Goal: Transaction & Acquisition: Book appointment/travel/reservation

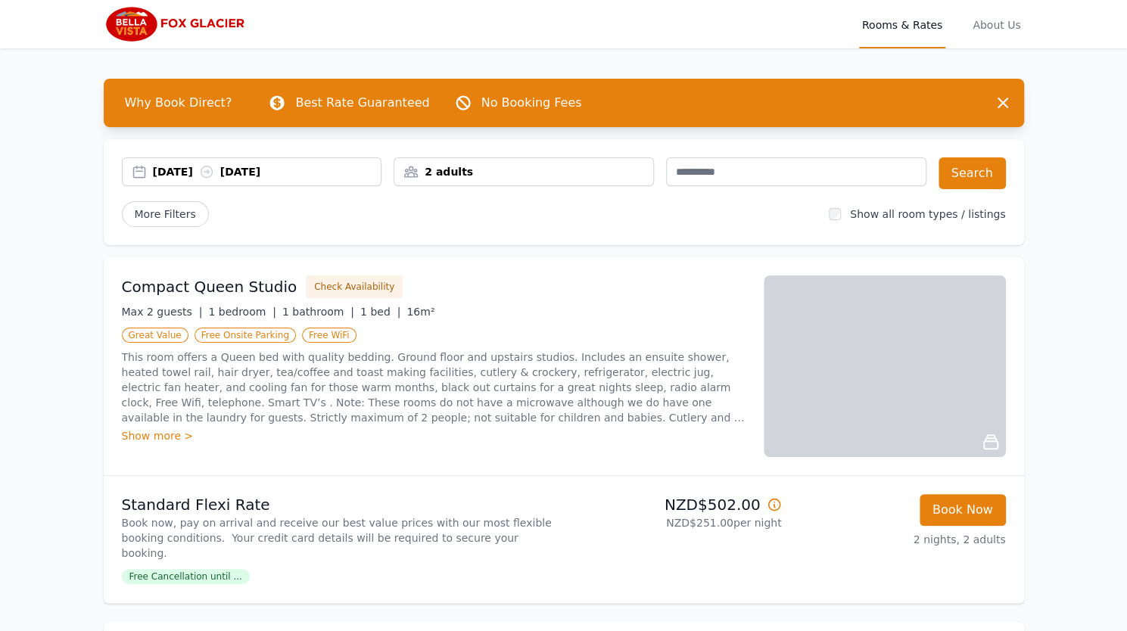
scroll to position [25, 0]
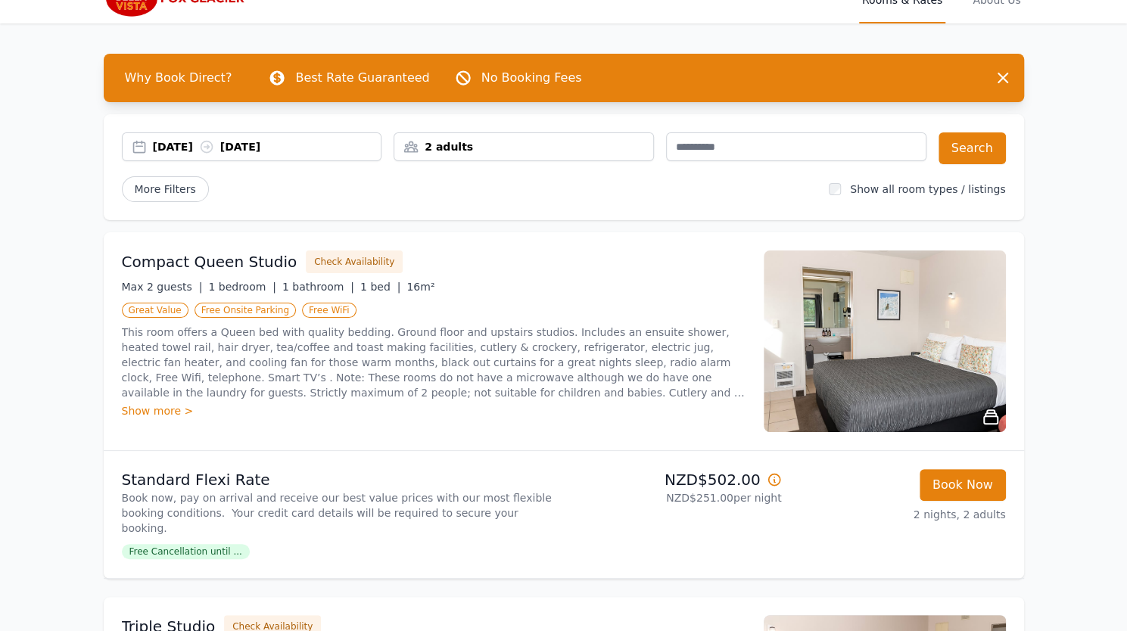
click at [949, 480] on button "Book Now" at bounding box center [962, 485] width 86 height 32
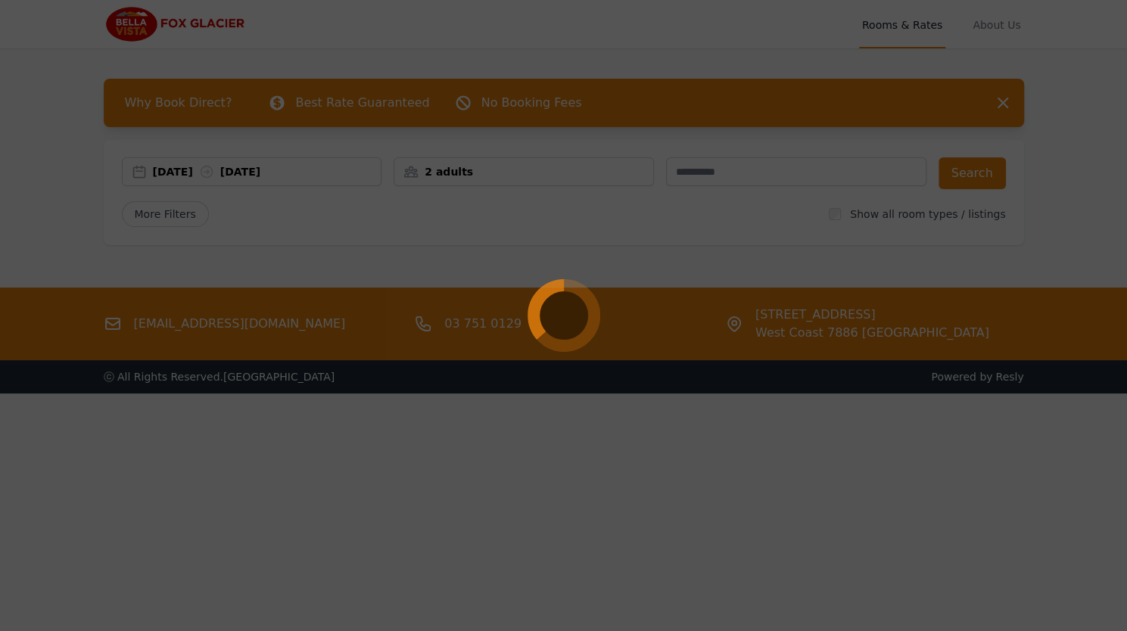
select select "**"
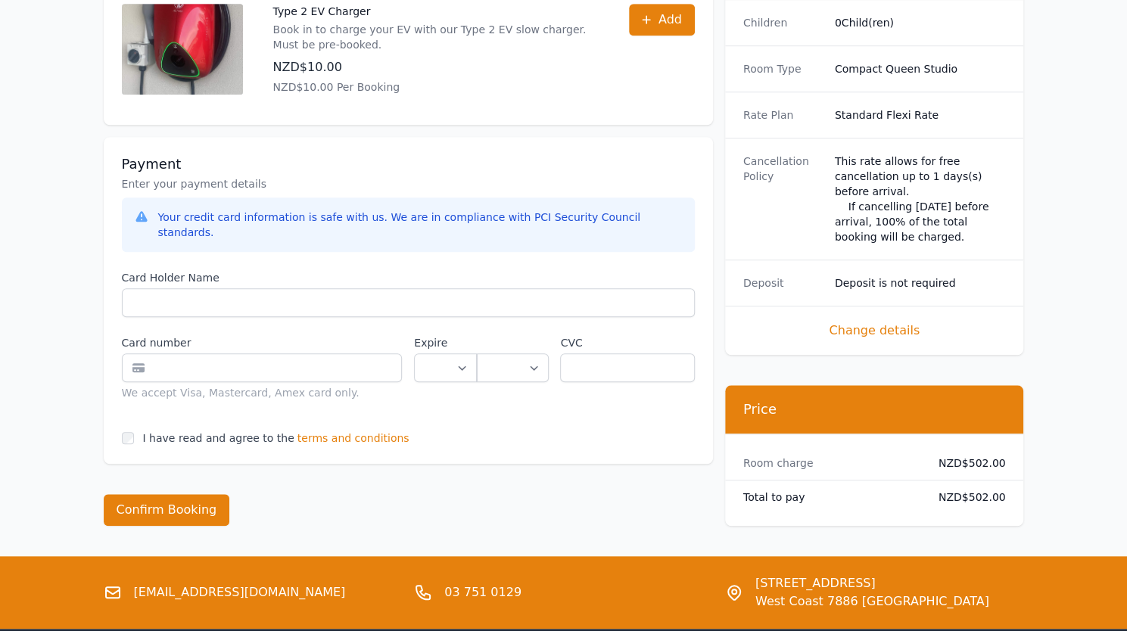
scroll to position [685, 0]
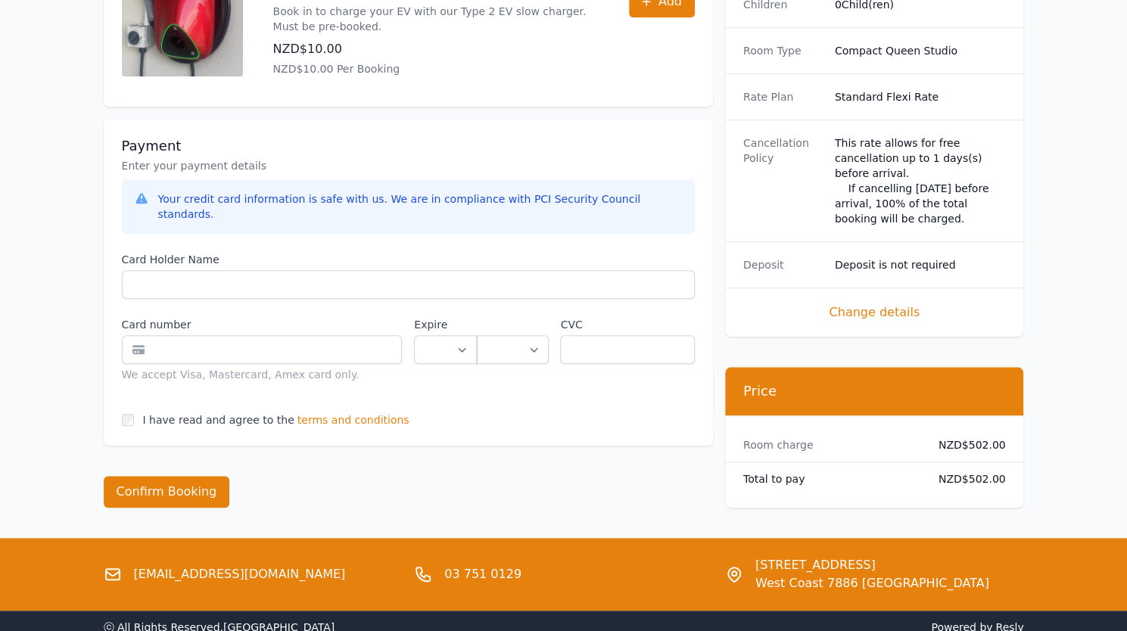
click at [846, 303] on span "Change details" at bounding box center [874, 312] width 263 height 18
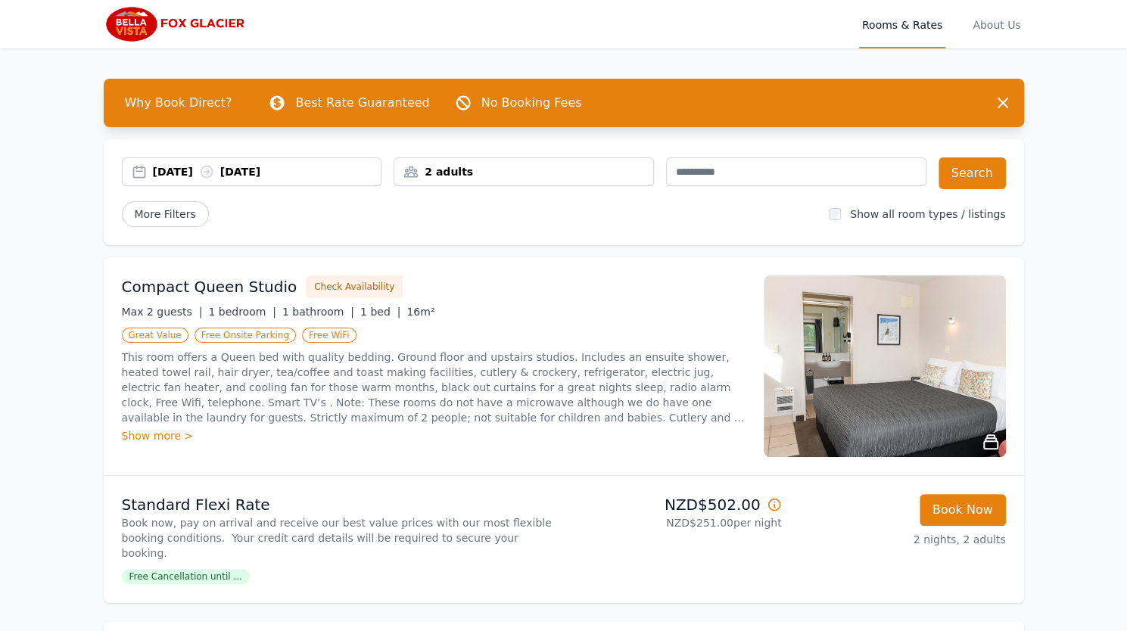
click at [817, 218] on div "More Filters" at bounding box center [469, 214] width 695 height 26
click at [815, 157] on input "text" at bounding box center [796, 171] width 260 height 29
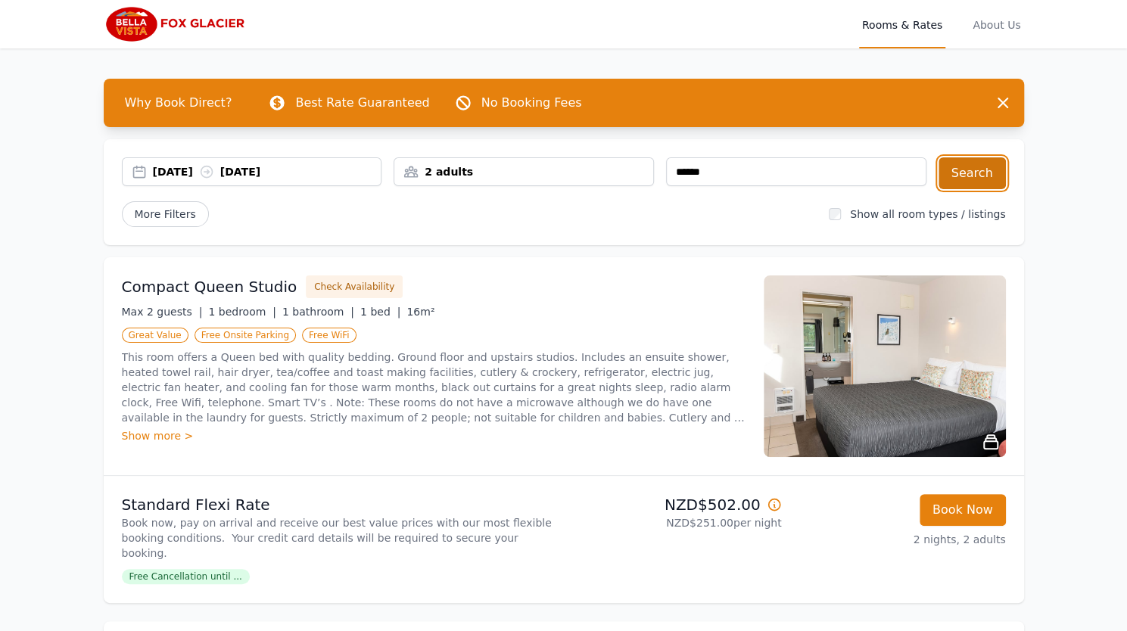
click at [981, 175] on button "Search" at bounding box center [971, 173] width 67 height 32
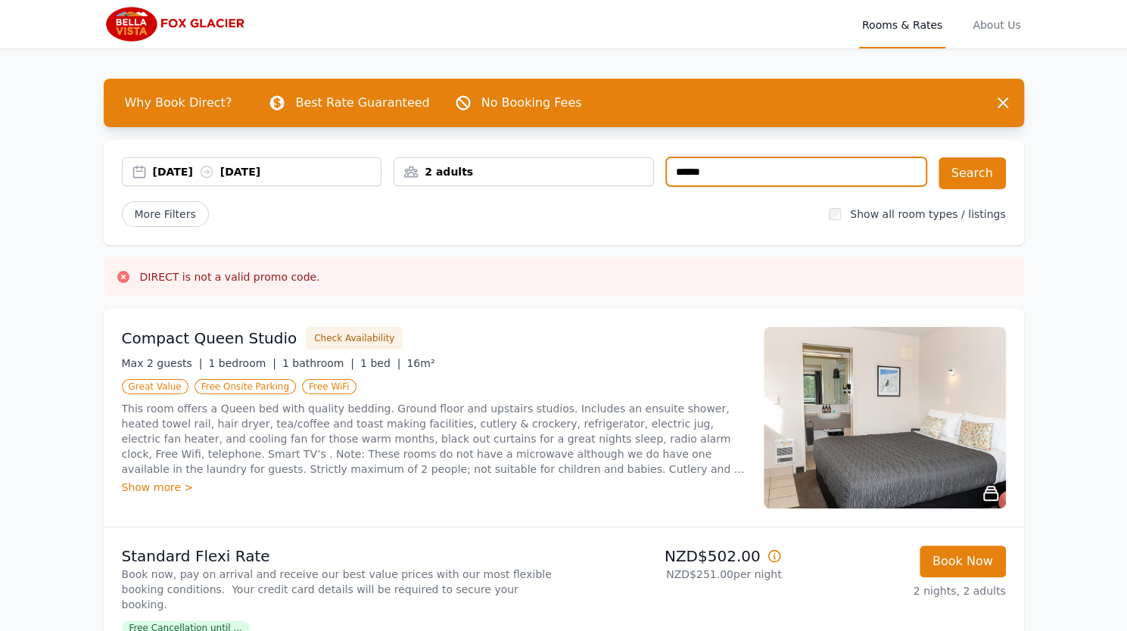
click at [782, 169] on input "text" at bounding box center [796, 171] width 260 height 29
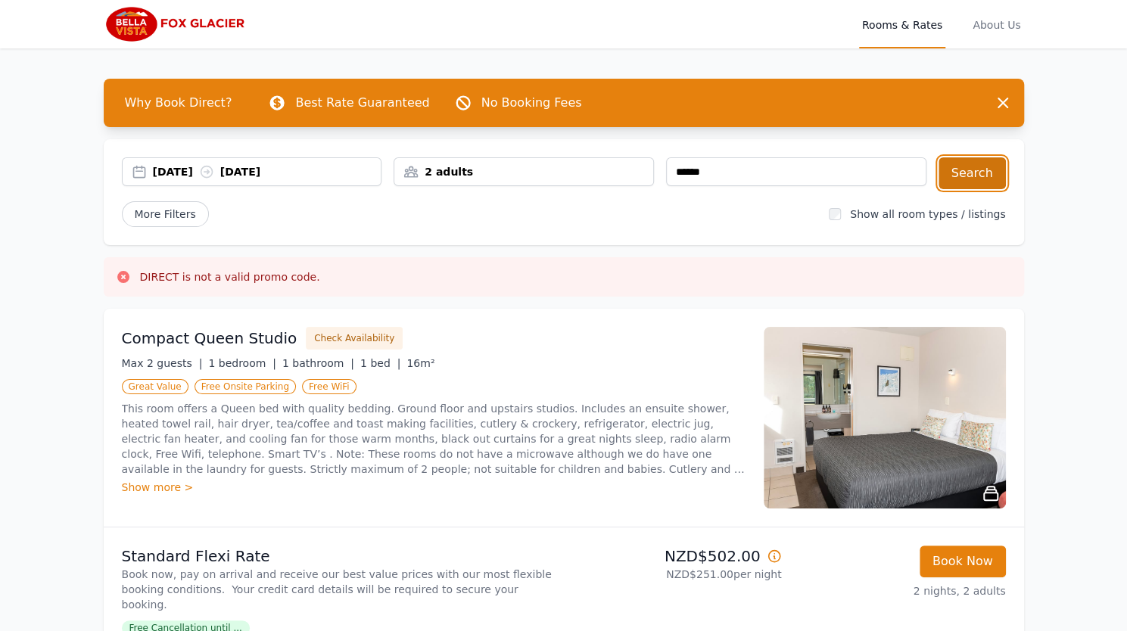
click at [973, 173] on button "Search" at bounding box center [971, 173] width 67 height 32
click at [972, 161] on button "Search" at bounding box center [971, 173] width 67 height 32
click at [975, 176] on button "Search" at bounding box center [971, 173] width 67 height 32
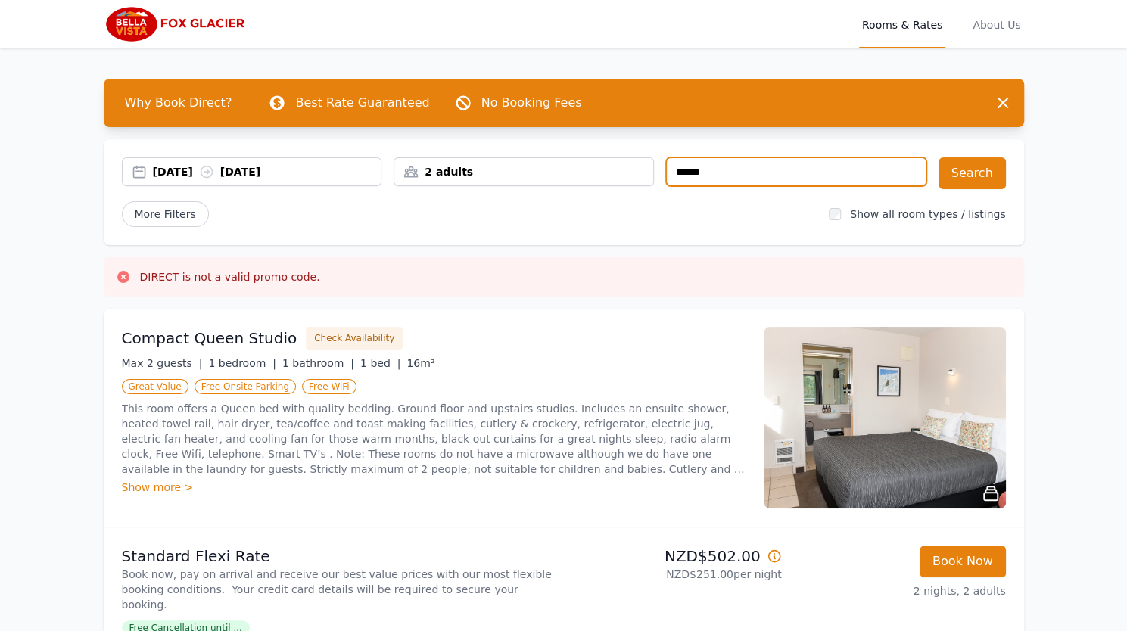
click at [720, 170] on input "******" at bounding box center [796, 171] width 260 height 29
paste input "text"
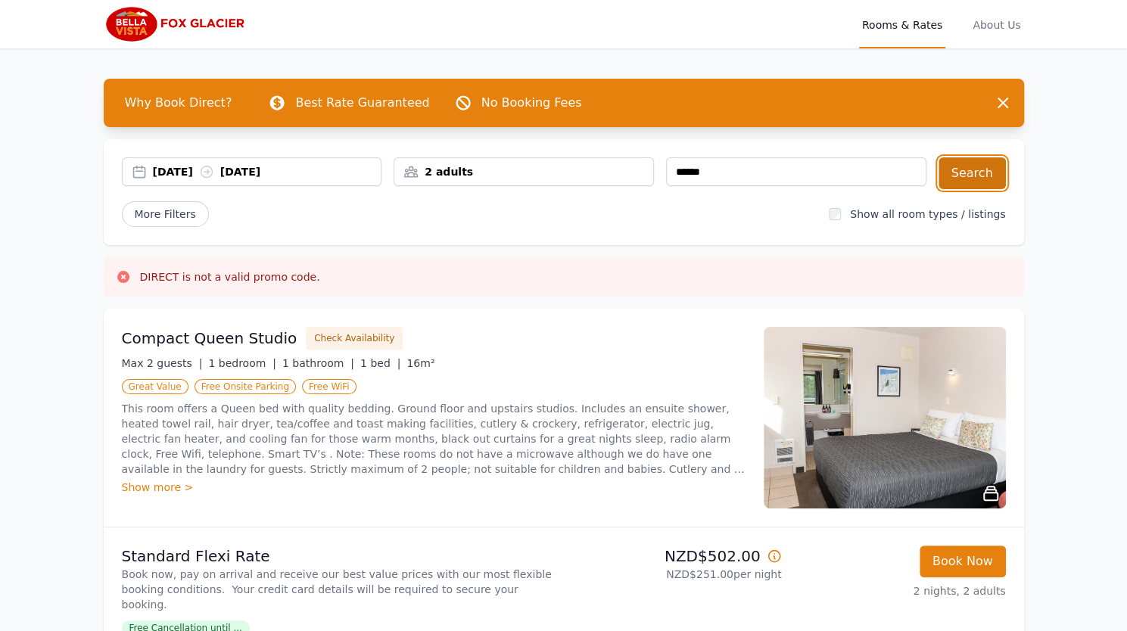
click at [965, 178] on button "Search" at bounding box center [971, 173] width 67 height 32
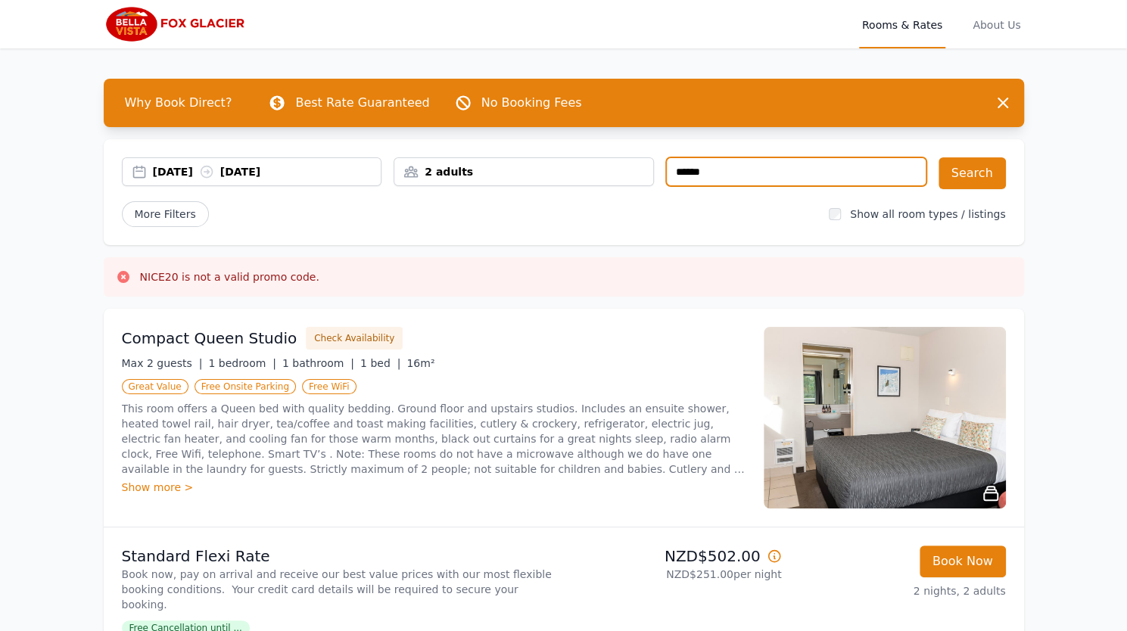
click at [807, 167] on input "******" at bounding box center [796, 171] width 260 height 29
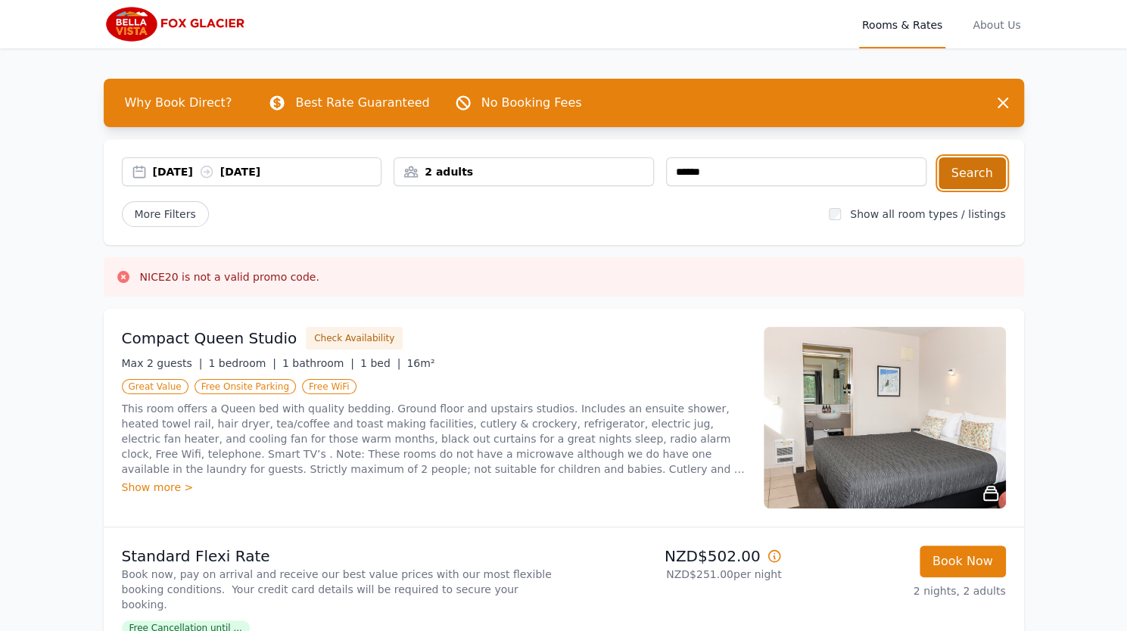
click at [973, 176] on button "Search" at bounding box center [971, 173] width 67 height 32
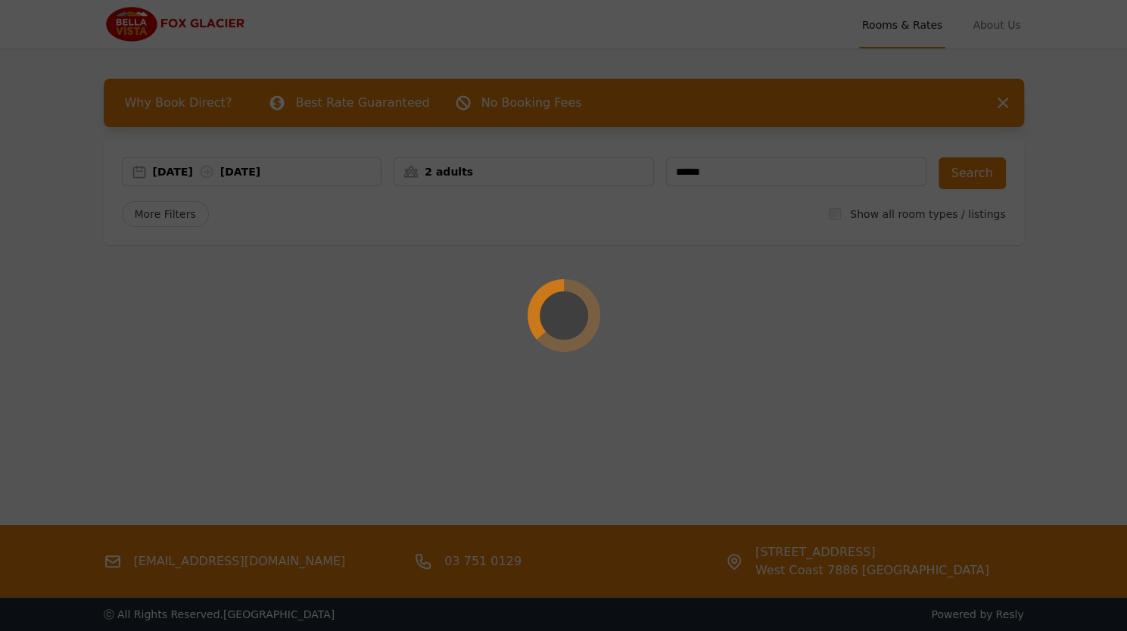
click at [816, 176] on div at bounding box center [563, 315] width 1127 height 631
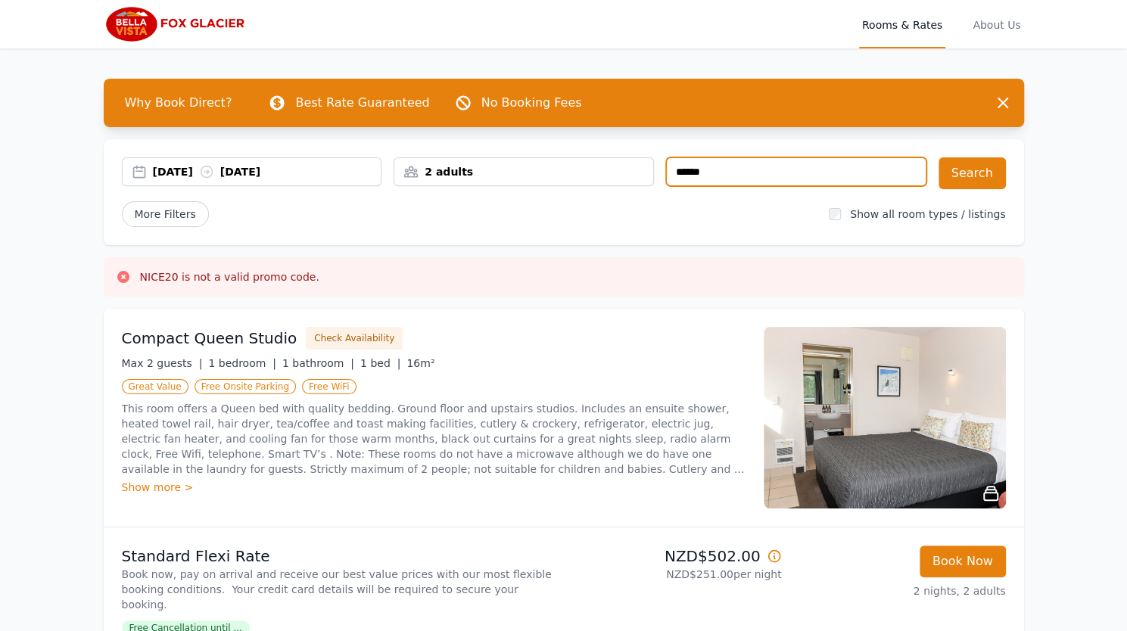
click at [735, 176] on input "******" at bounding box center [796, 171] width 260 height 29
paste input "*"
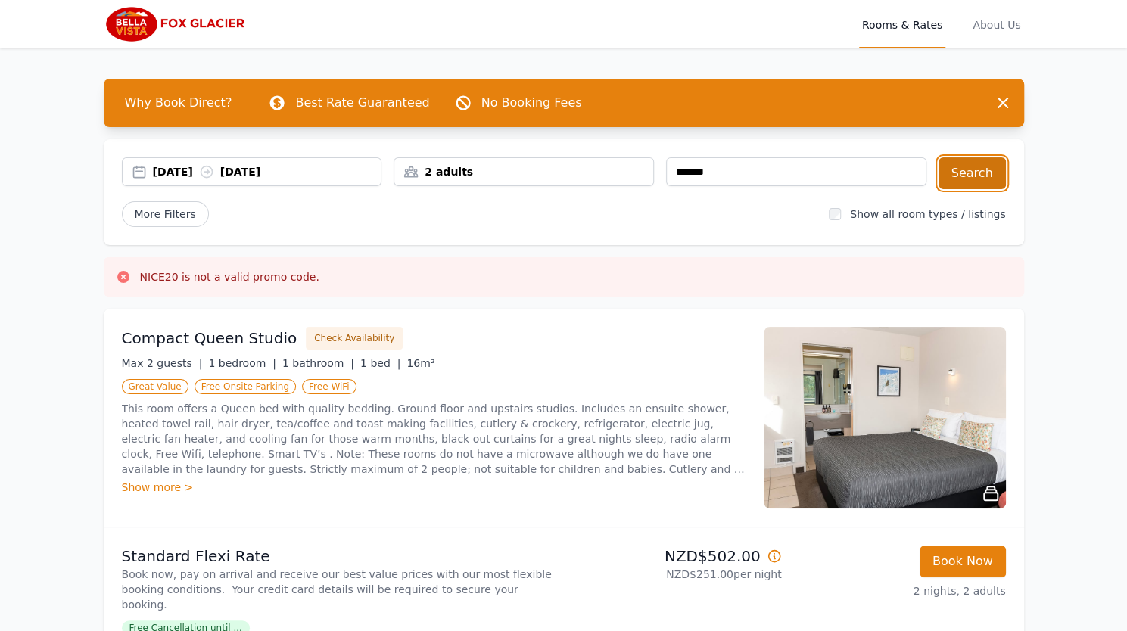
click at [990, 176] on button "Search" at bounding box center [971, 173] width 67 height 32
click at [753, 188] on div "*******" at bounding box center [796, 173] width 260 height 32
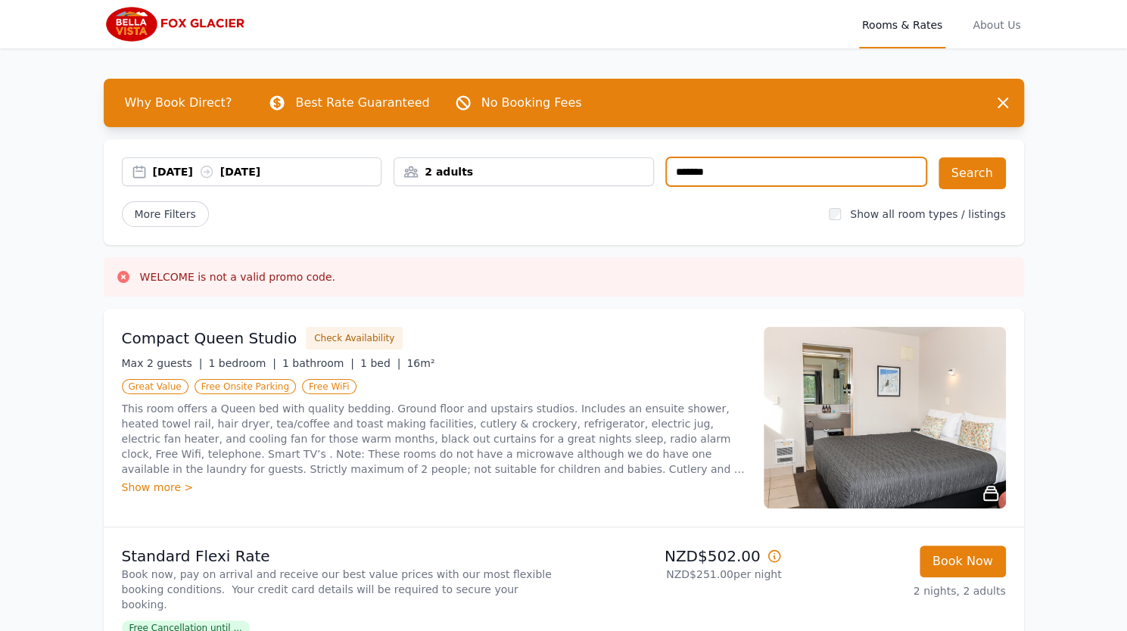
click at [761, 166] on input "*******" at bounding box center [796, 171] width 260 height 29
click at [781, 167] on input "*******" at bounding box center [796, 171] width 260 height 29
type input "********"
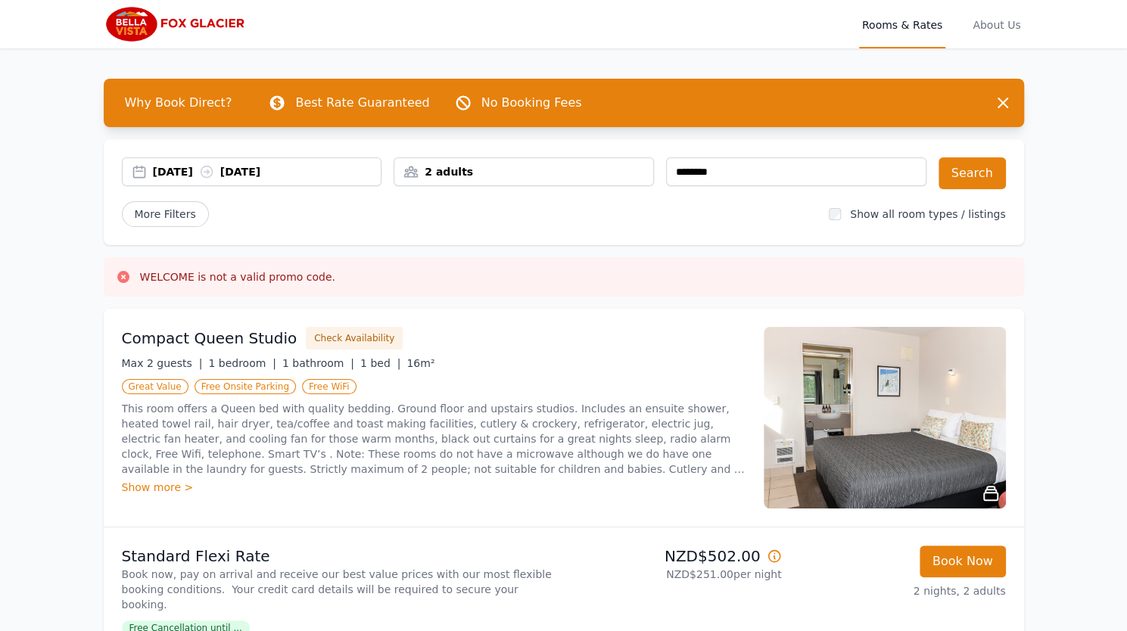
click at [763, 188] on div "04 Jan 2026 06 Jan 2026 2 adults ******** Search More Filters Show all room typ…" at bounding box center [564, 192] width 920 height 106
click at [985, 170] on button "Search" at bounding box center [971, 173] width 67 height 32
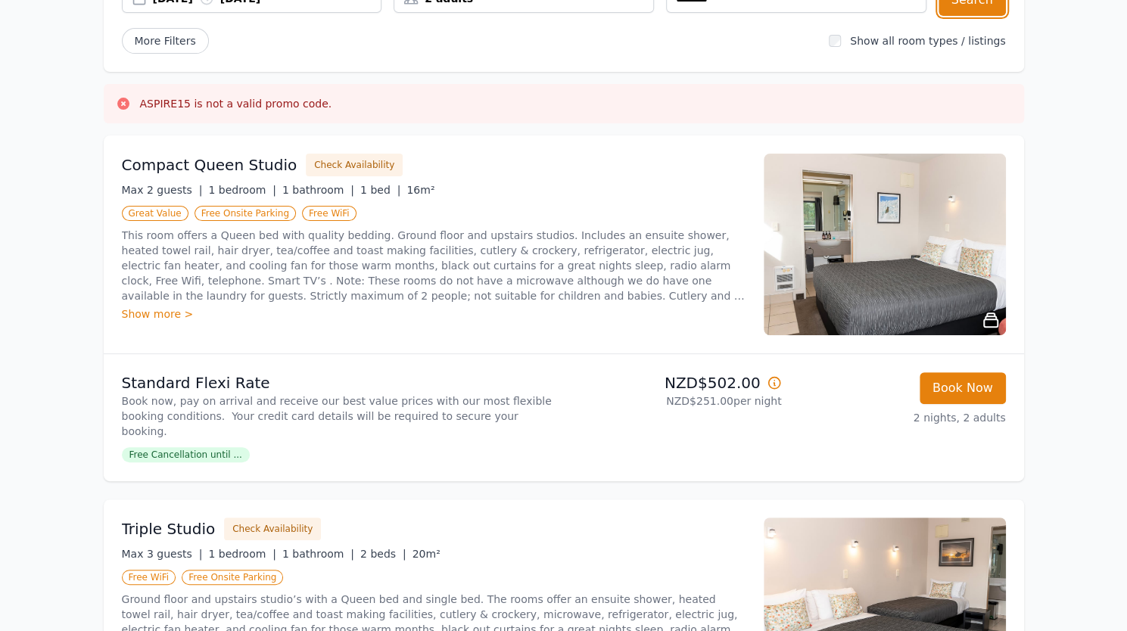
scroll to position [171, 0]
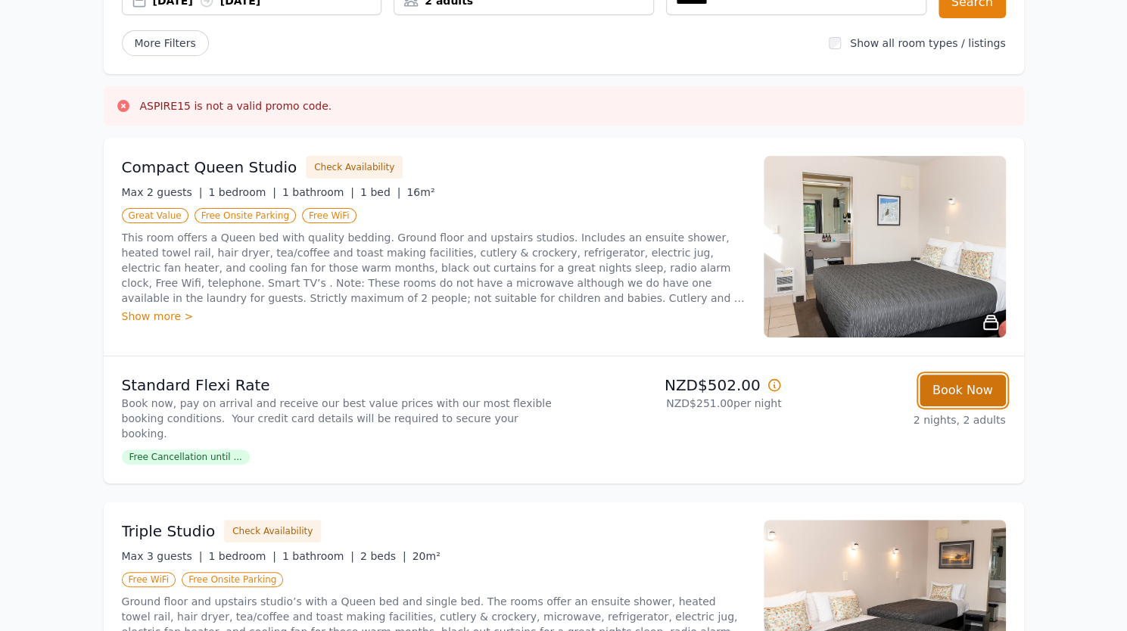
click at [940, 385] on button "Book Now" at bounding box center [962, 391] width 86 height 32
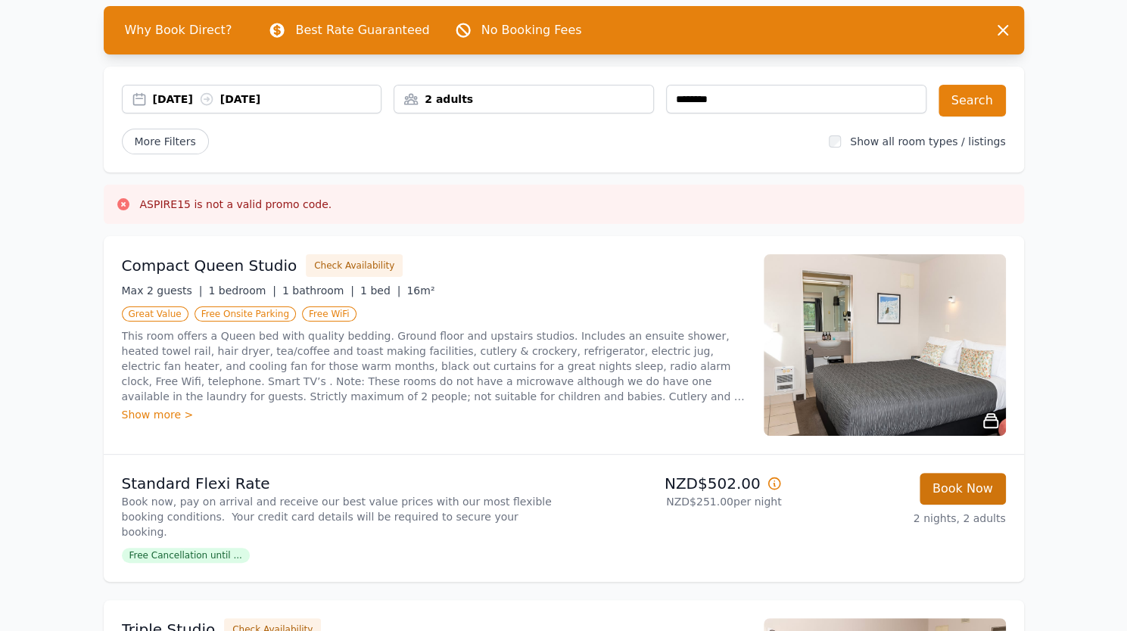
select select "**"
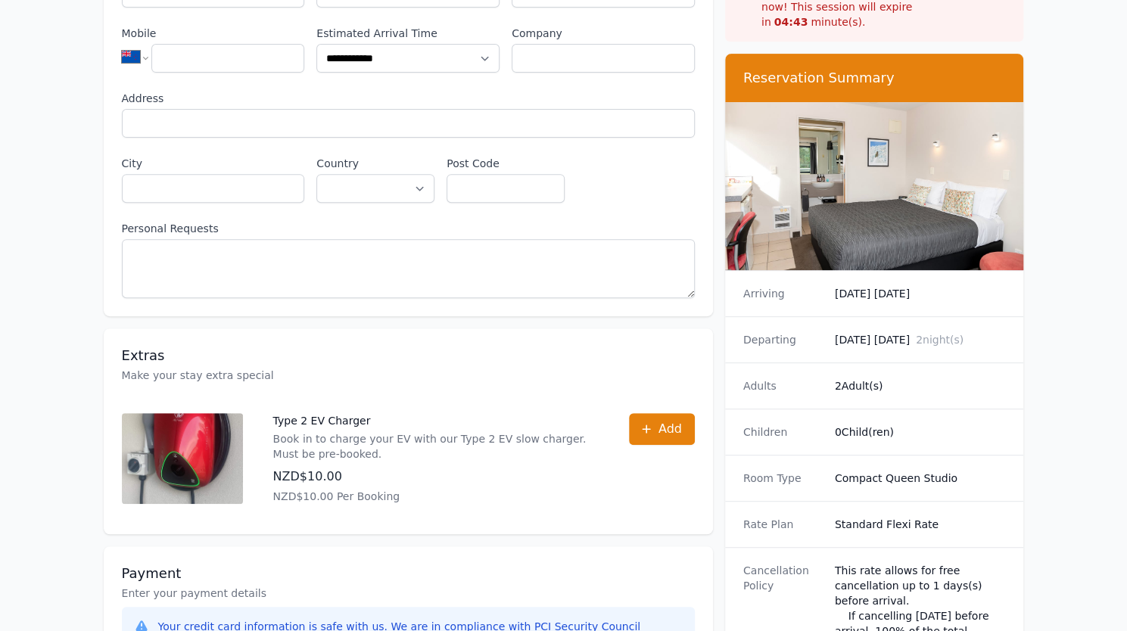
scroll to position [0, 0]
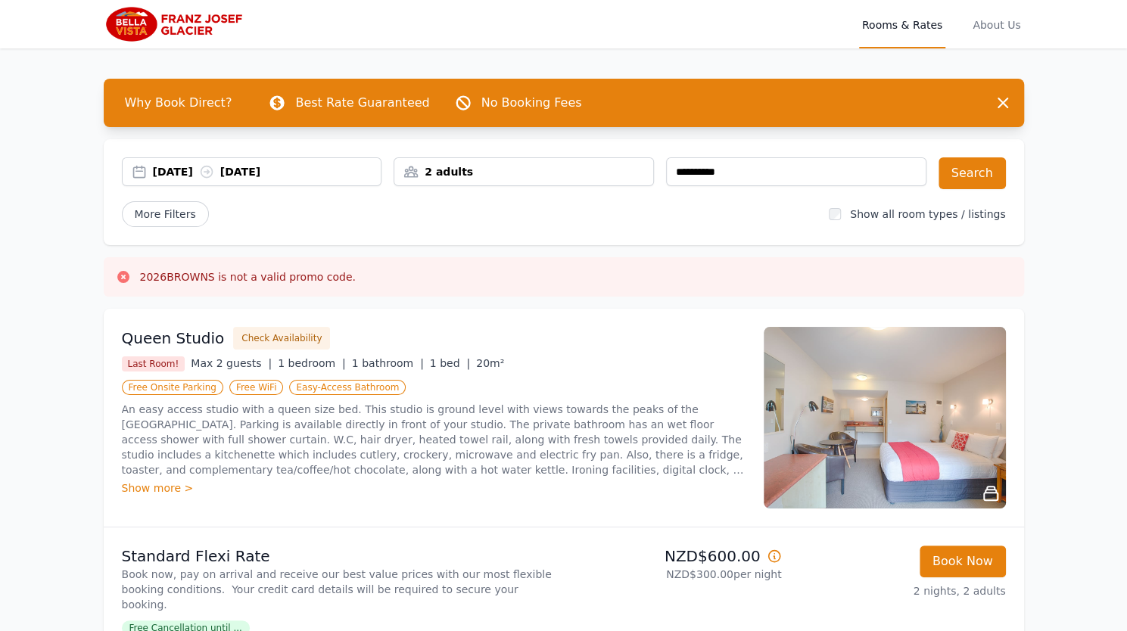
click at [772, 311] on div "Queen Studio Check Availability Last Room! Max 2 guests | 1 bedroom | 1 bathroo…" at bounding box center [564, 418] width 920 height 218
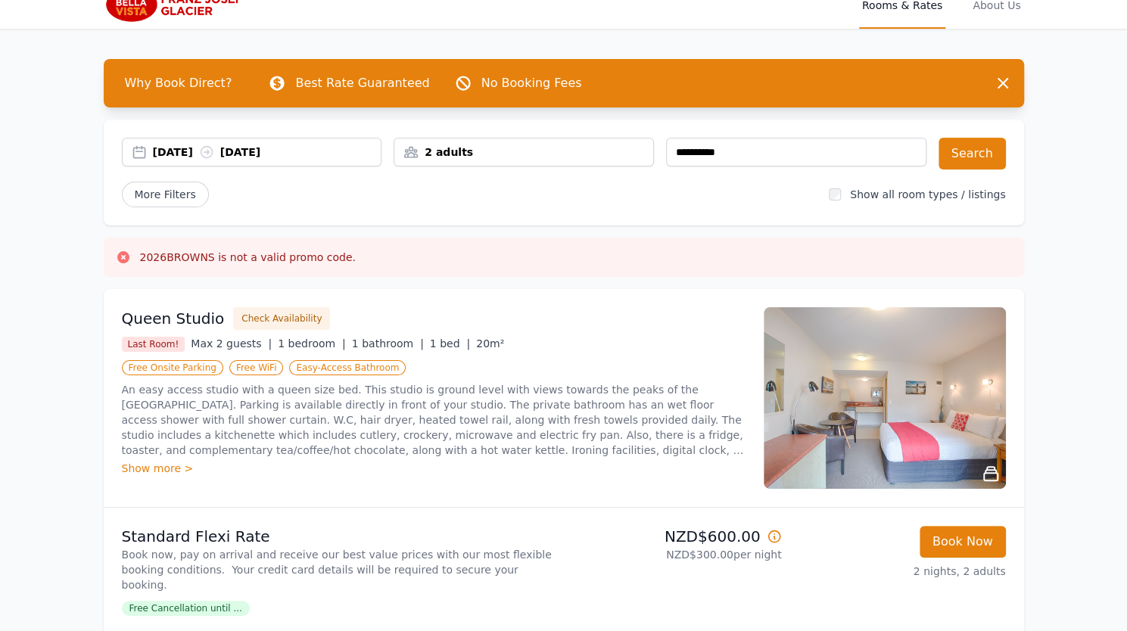
click at [727, 202] on div "More Filters" at bounding box center [469, 195] width 695 height 26
click at [981, 147] on button "Search" at bounding box center [971, 154] width 67 height 32
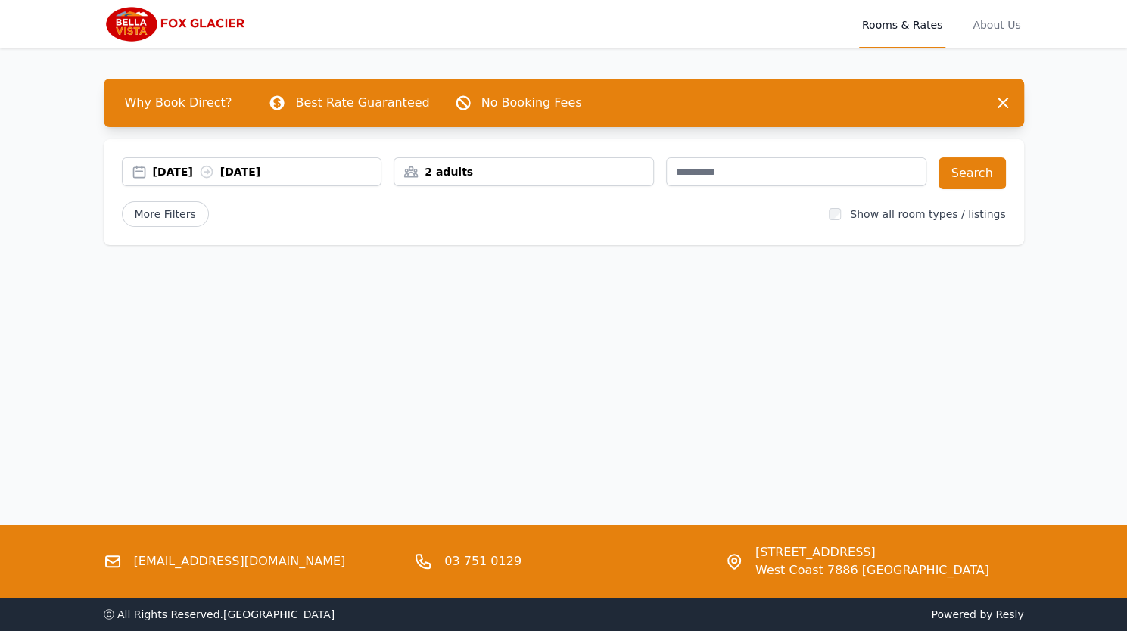
click at [203, 179] on div "13 Oct 2025 16 Oct 2025" at bounding box center [252, 171] width 260 height 29
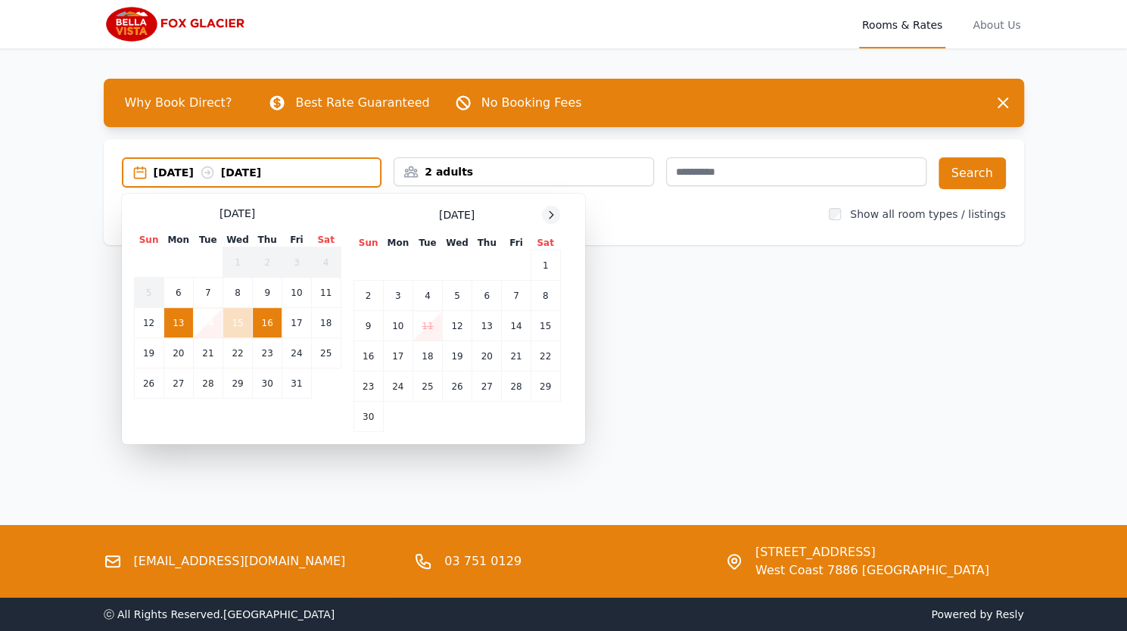
click at [543, 213] on div at bounding box center [551, 215] width 18 height 18
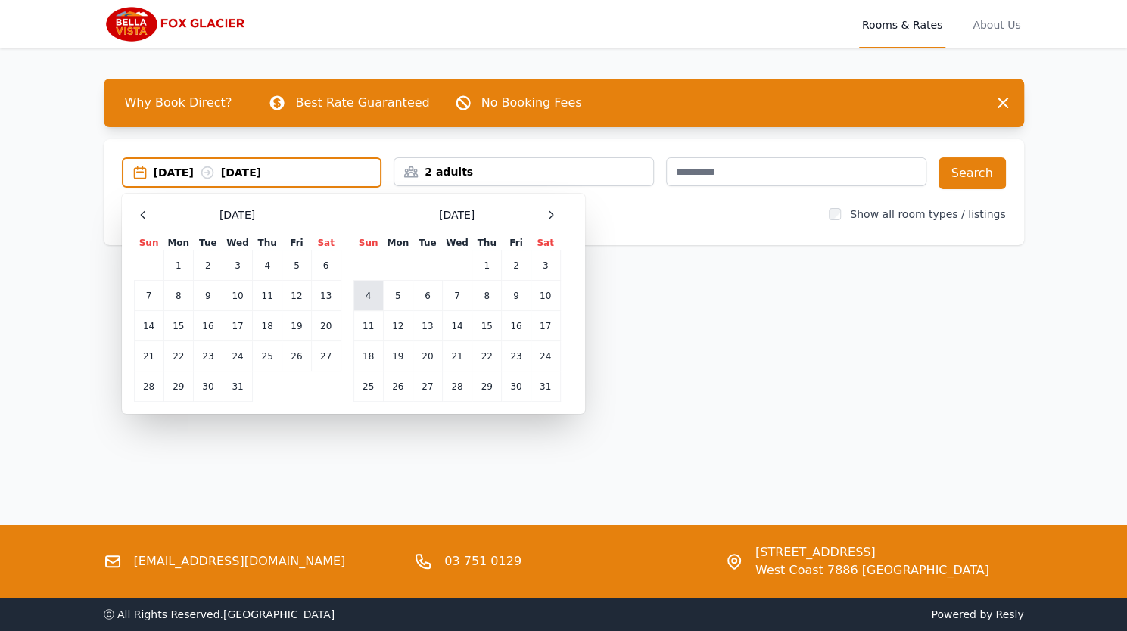
click at [367, 296] on td "4" at bounding box center [368, 296] width 30 height 30
click at [427, 306] on td "6" at bounding box center [427, 296] width 30 height 30
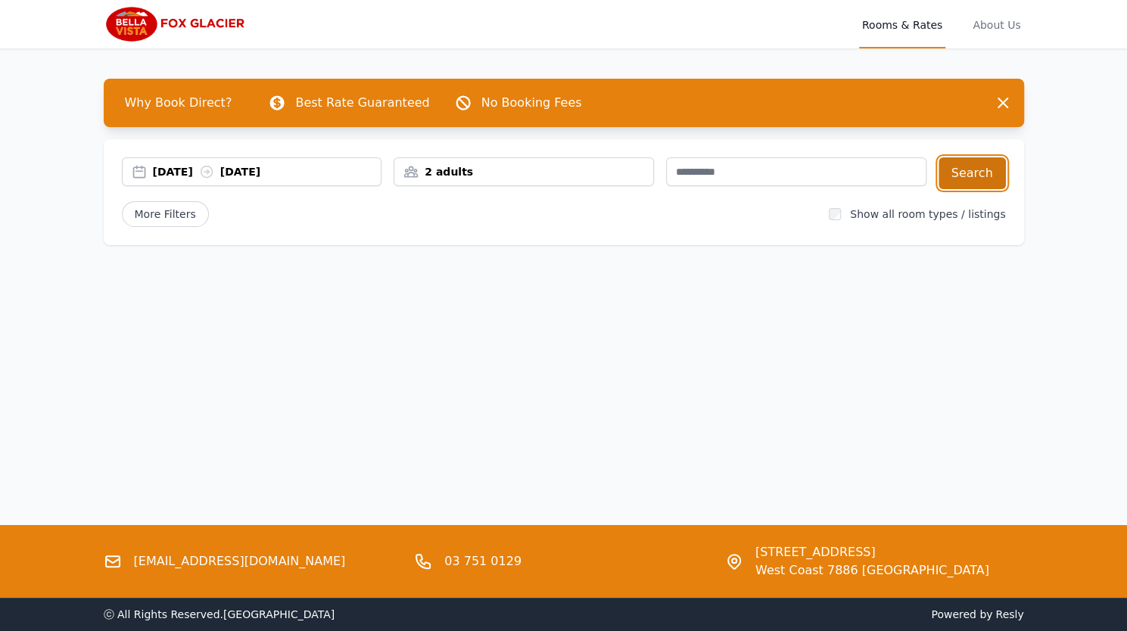
click at [976, 169] on button "Search" at bounding box center [971, 173] width 67 height 32
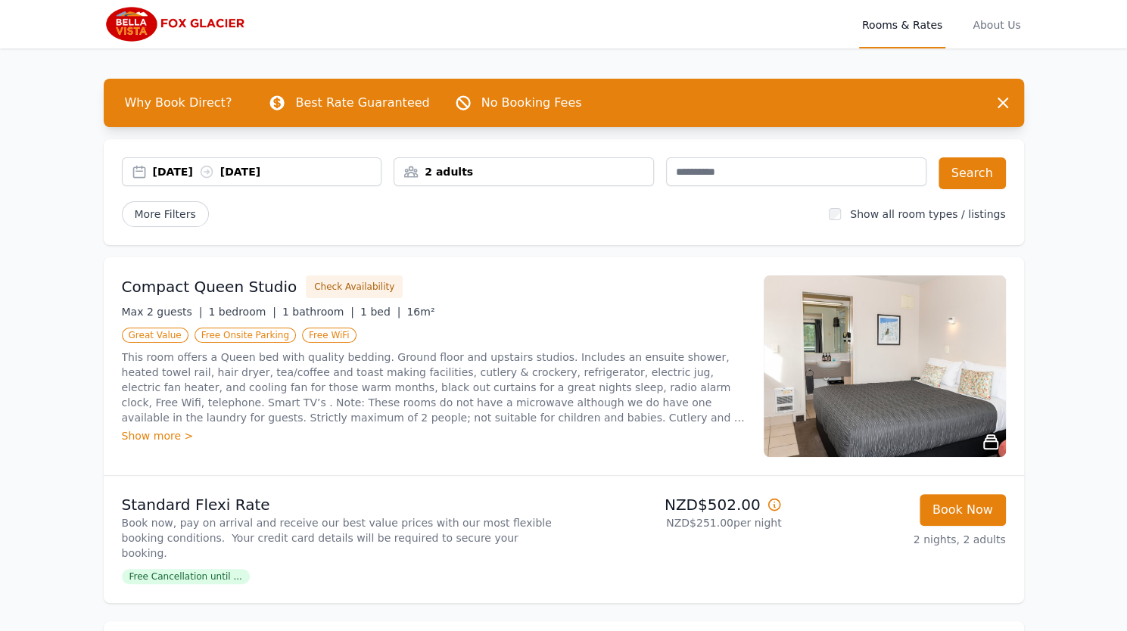
click at [805, 368] on img at bounding box center [884, 366] width 242 height 182
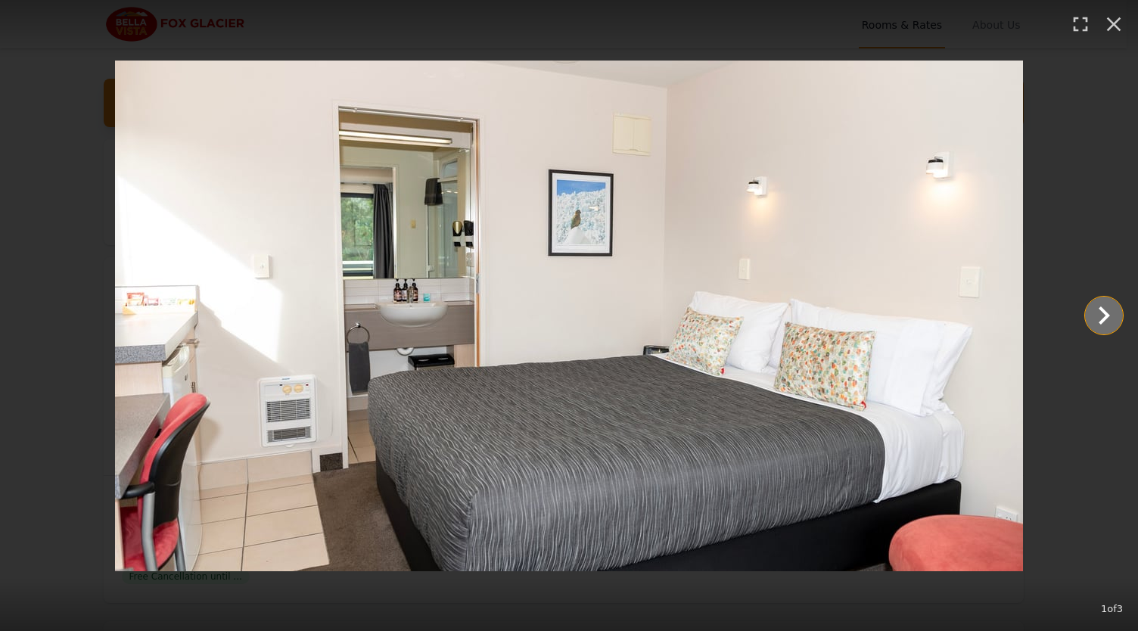
click at [1098, 326] on icon "Show slide 2 of 3" at bounding box center [1104, 315] width 36 height 36
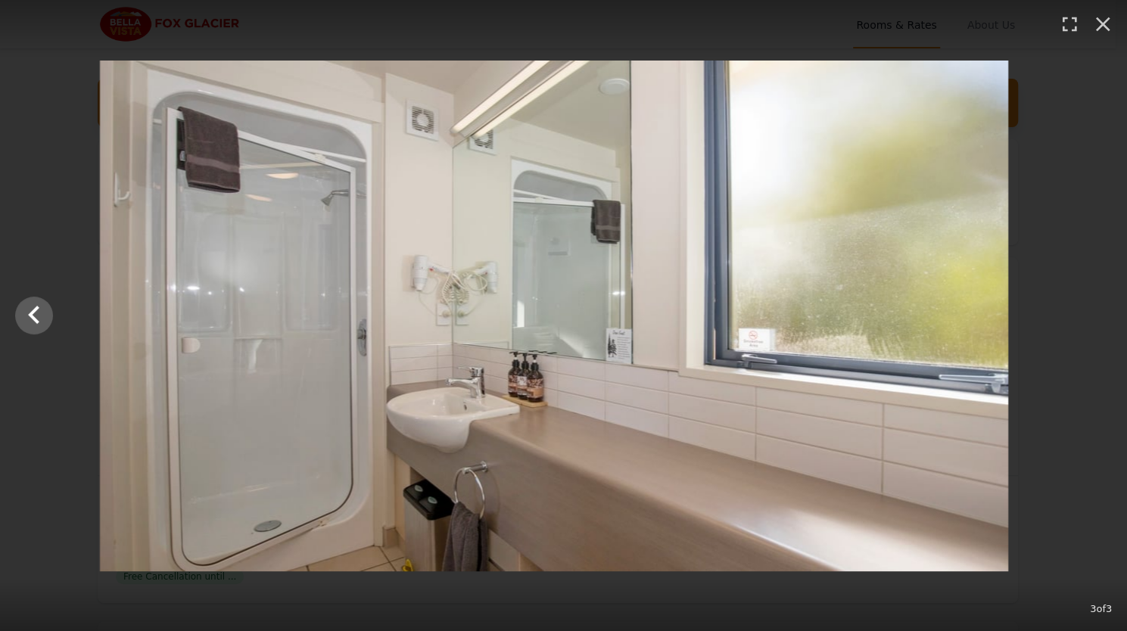
select select "**"
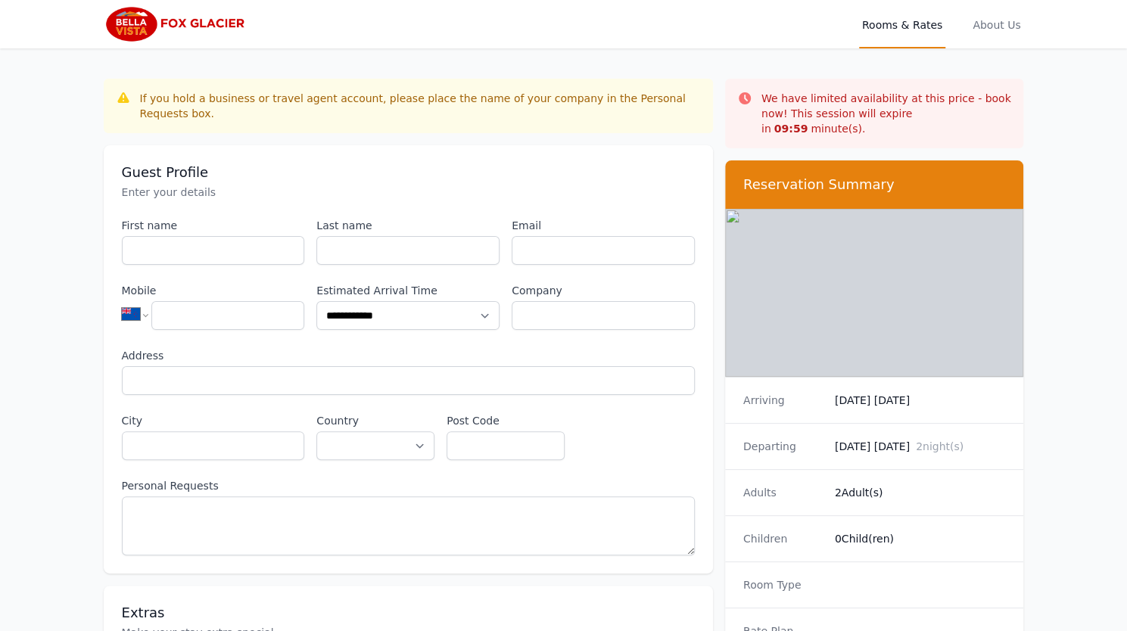
click at [805, 310] on img at bounding box center [874, 293] width 299 height 168
click at [810, 222] on img at bounding box center [874, 293] width 299 height 168
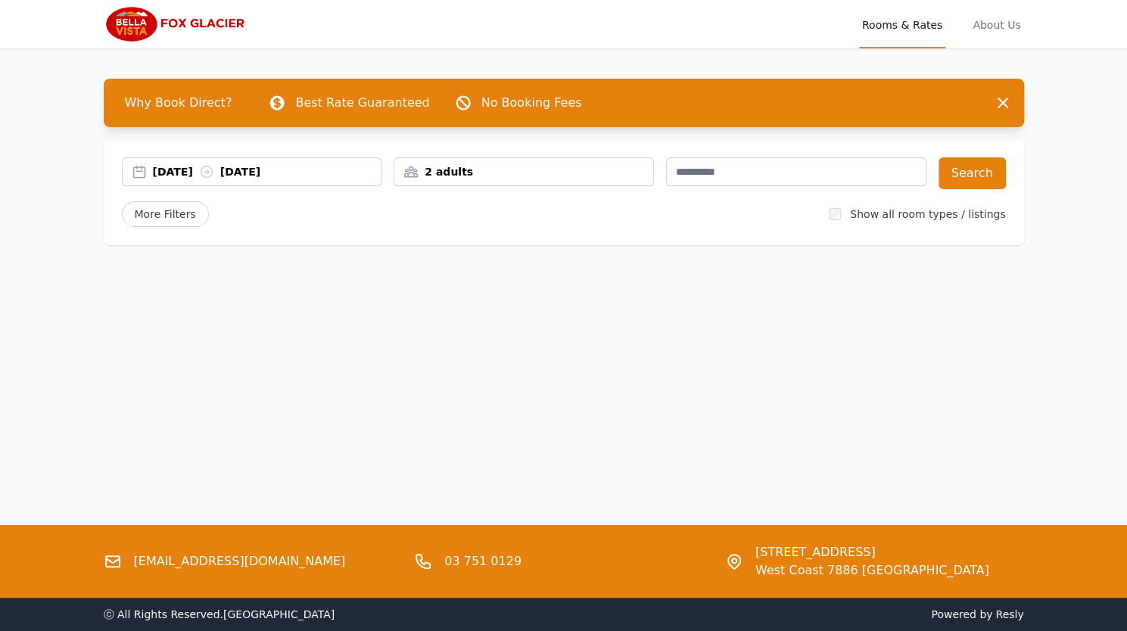
click at [192, 176] on div "13 Oct 2025 16 Oct 2025" at bounding box center [267, 171] width 228 height 15
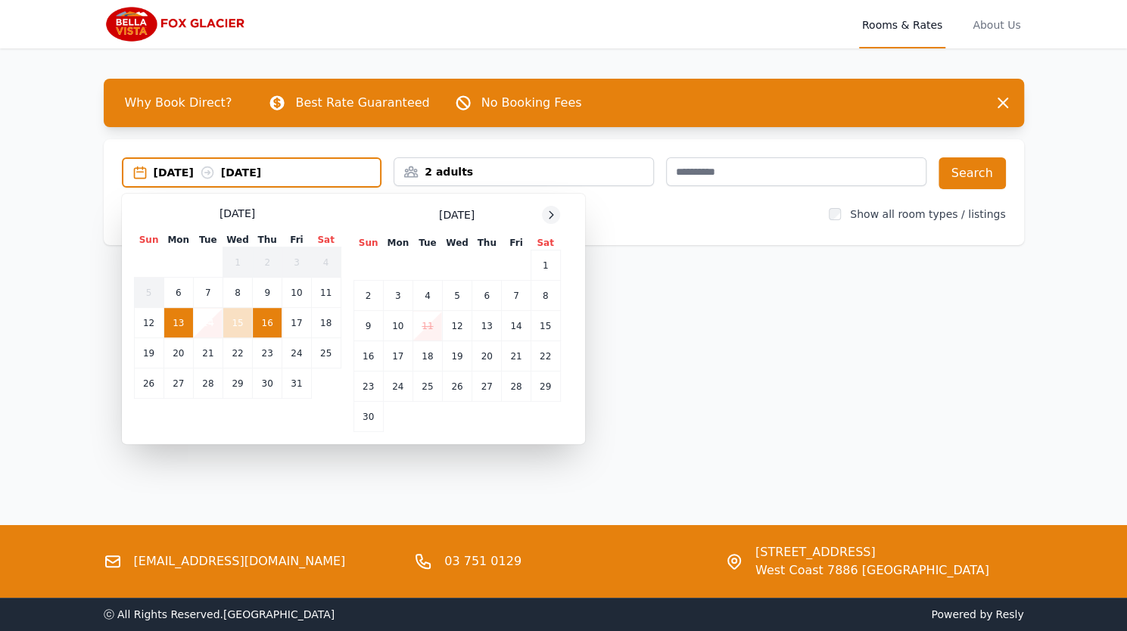
click at [555, 219] on icon at bounding box center [551, 215] width 12 height 12
click at [548, 215] on icon at bounding box center [551, 215] width 12 height 12
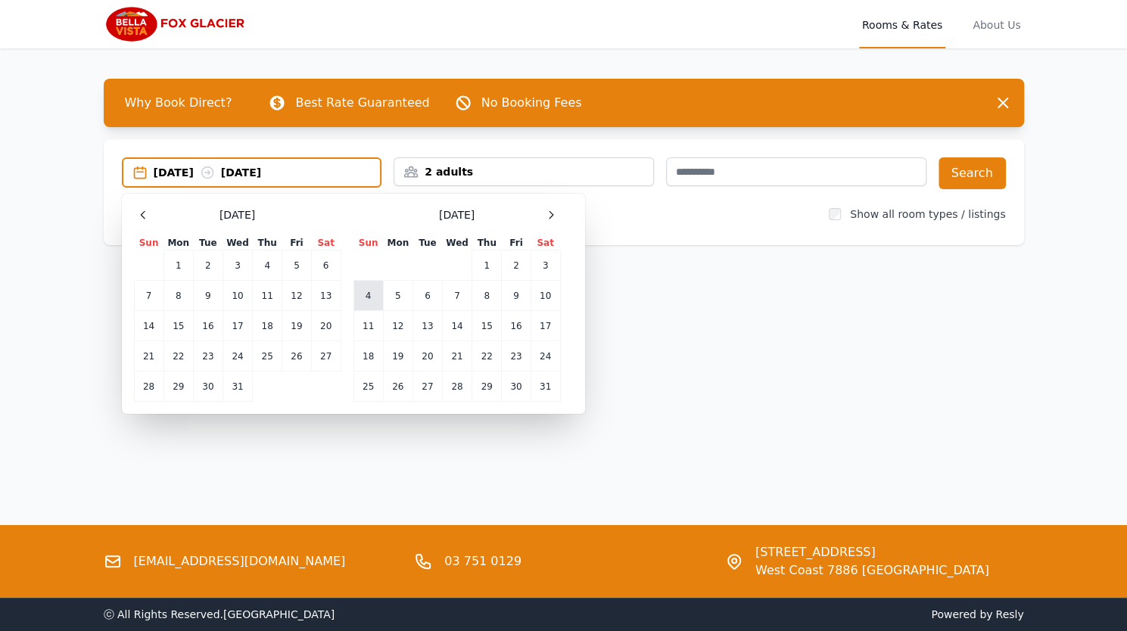
click at [368, 295] on td "4" at bounding box center [368, 296] width 30 height 30
click at [427, 295] on td "6" at bounding box center [427, 296] width 30 height 30
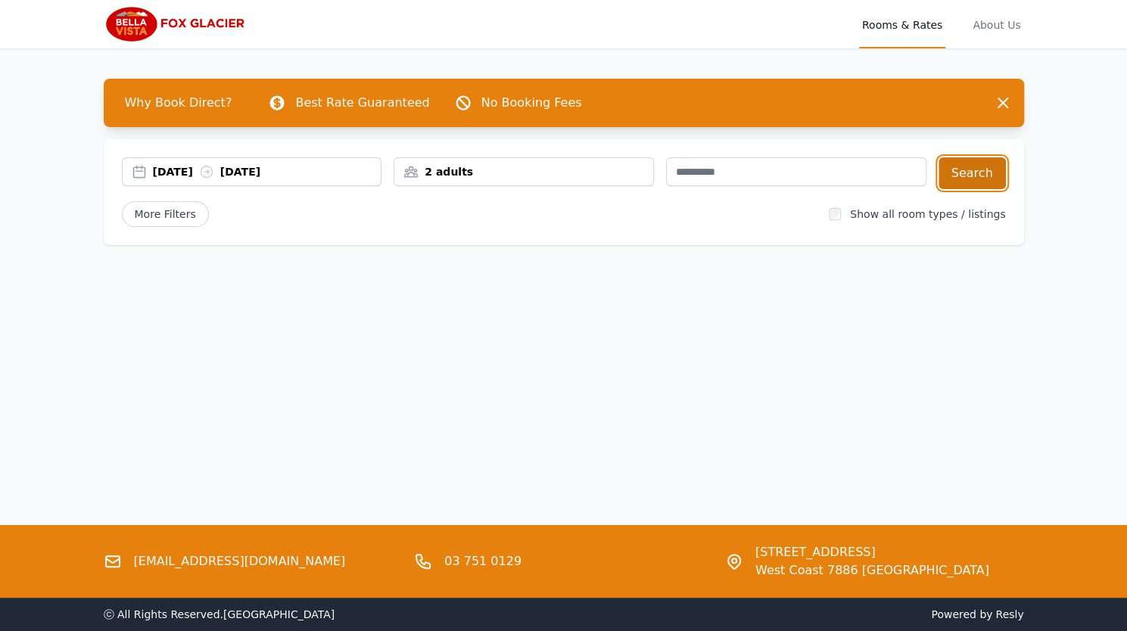
click at [984, 186] on button "Search" at bounding box center [971, 173] width 67 height 32
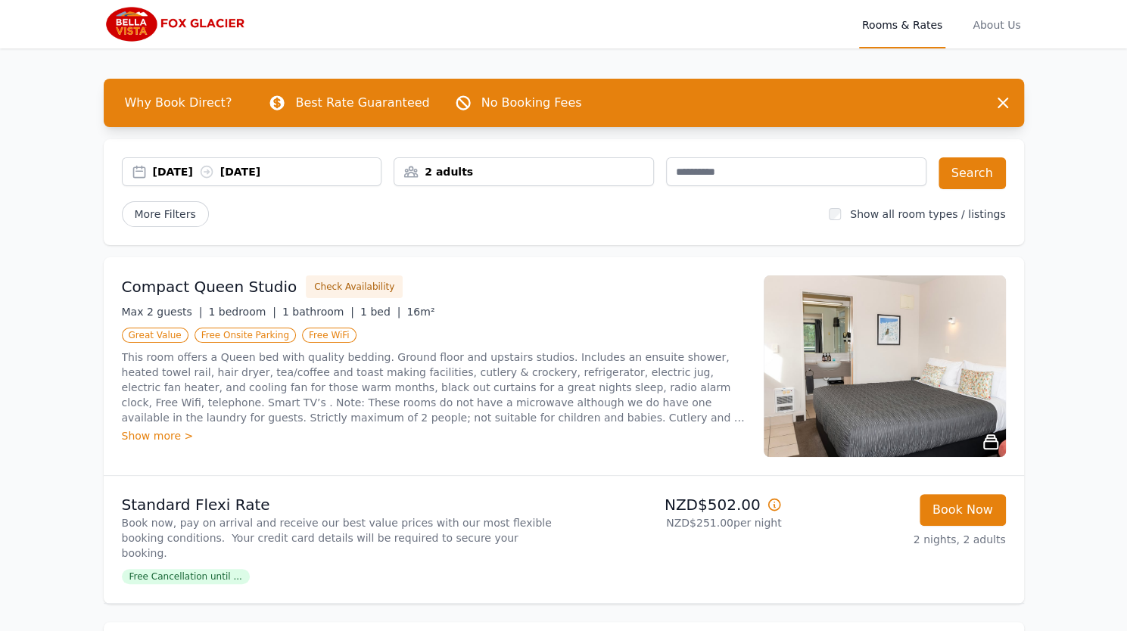
click at [875, 380] on img at bounding box center [884, 366] width 242 height 182
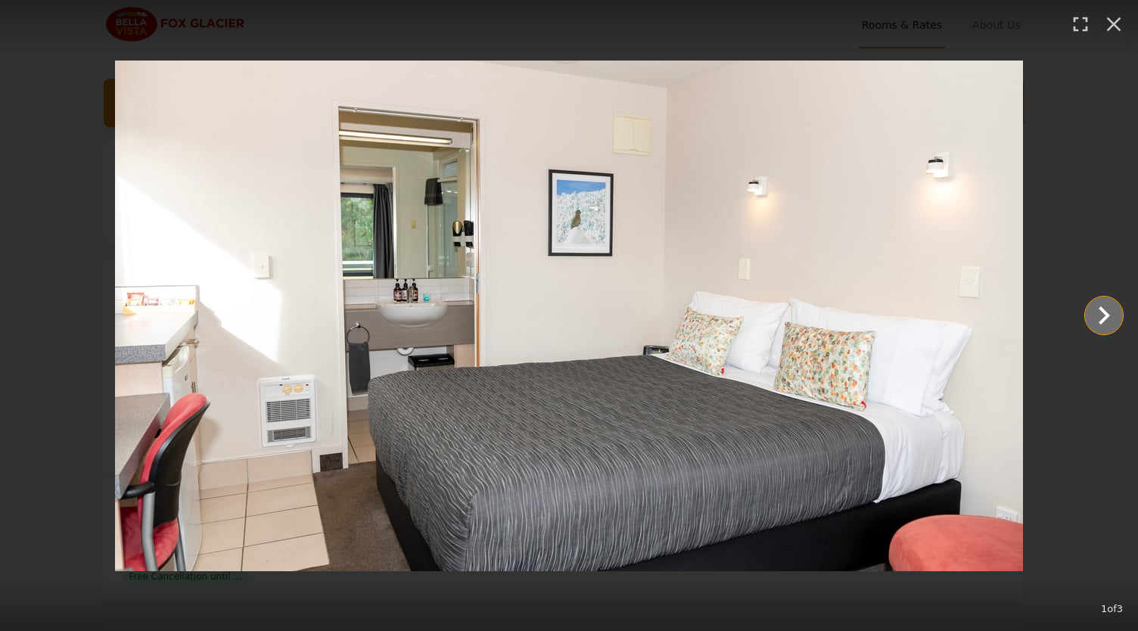
click at [1088, 311] on icon "Show slide 2 of 3" at bounding box center [1104, 315] width 36 height 36
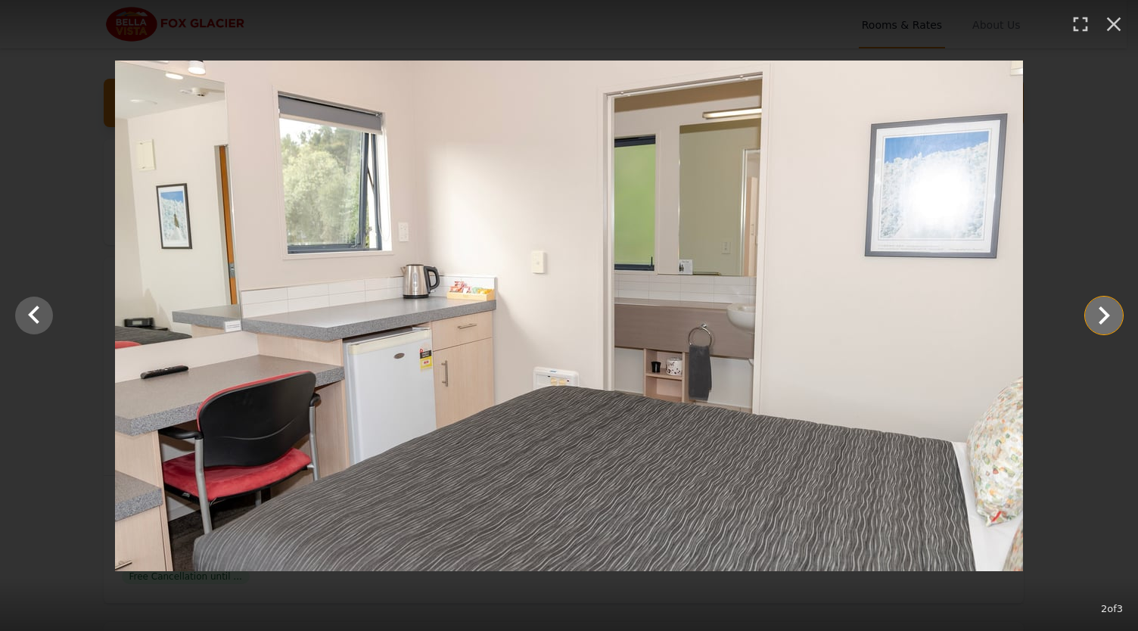
click at [1096, 319] on icon "Show slide 3 of 3" at bounding box center [1104, 315] width 36 height 36
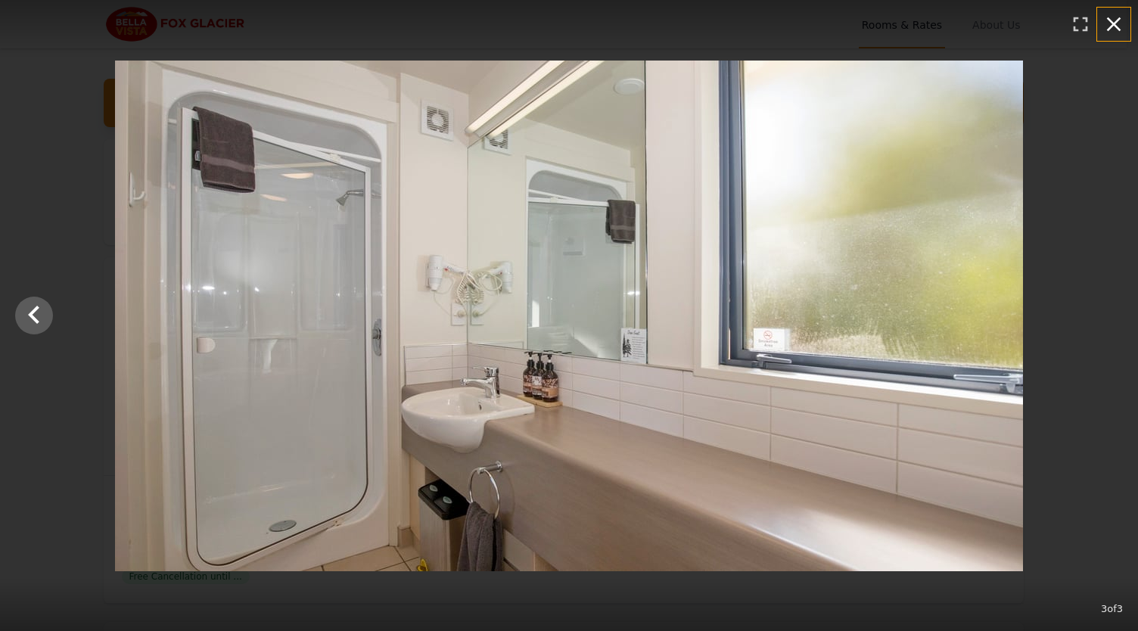
click at [1111, 26] on icon "button" at bounding box center [1114, 24] width 14 height 14
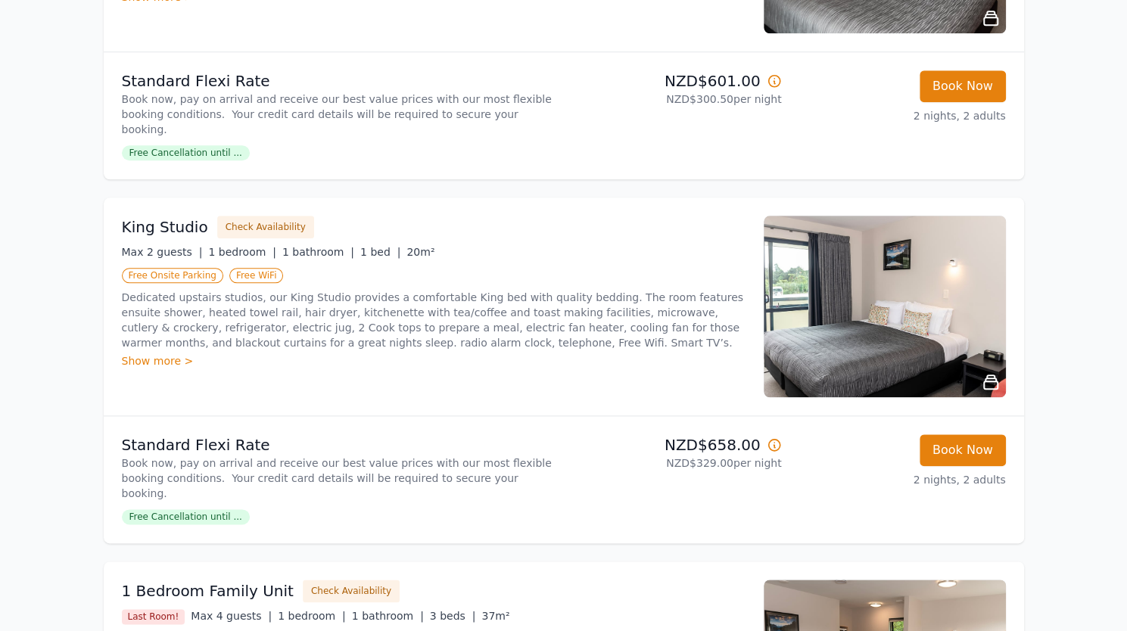
scroll to position [787, 0]
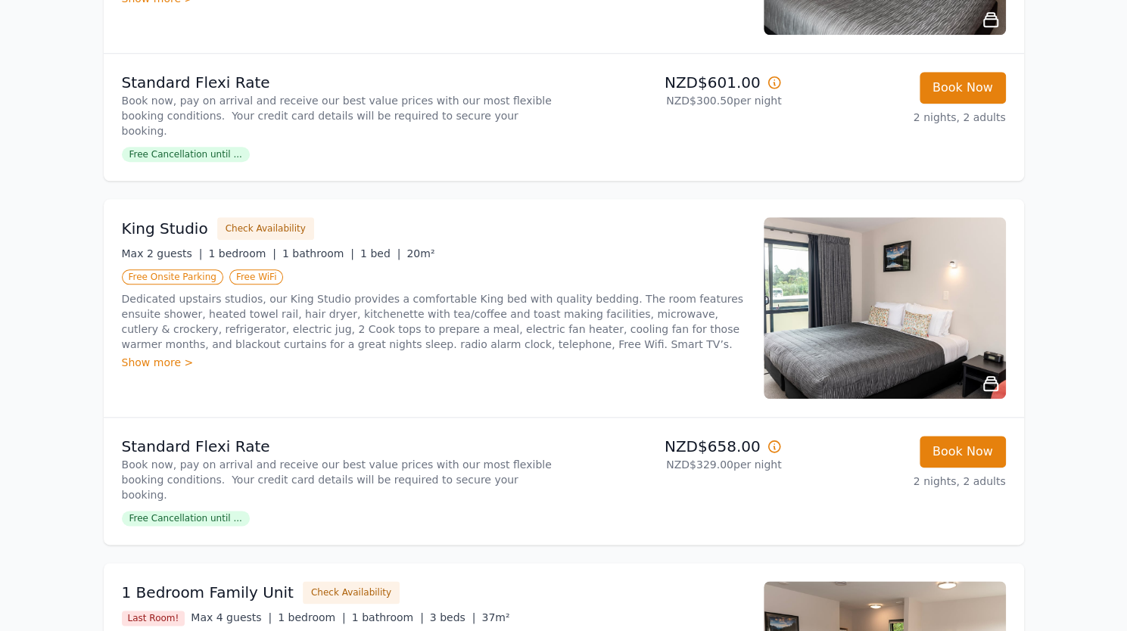
click at [1052, 302] on div "Open main menu Rooms & Rates About Us Why Book Direct? Best Rate Guaranteed No …" at bounding box center [563, 160] width 1127 height 1894
click at [908, 288] on img at bounding box center [884, 308] width 242 height 182
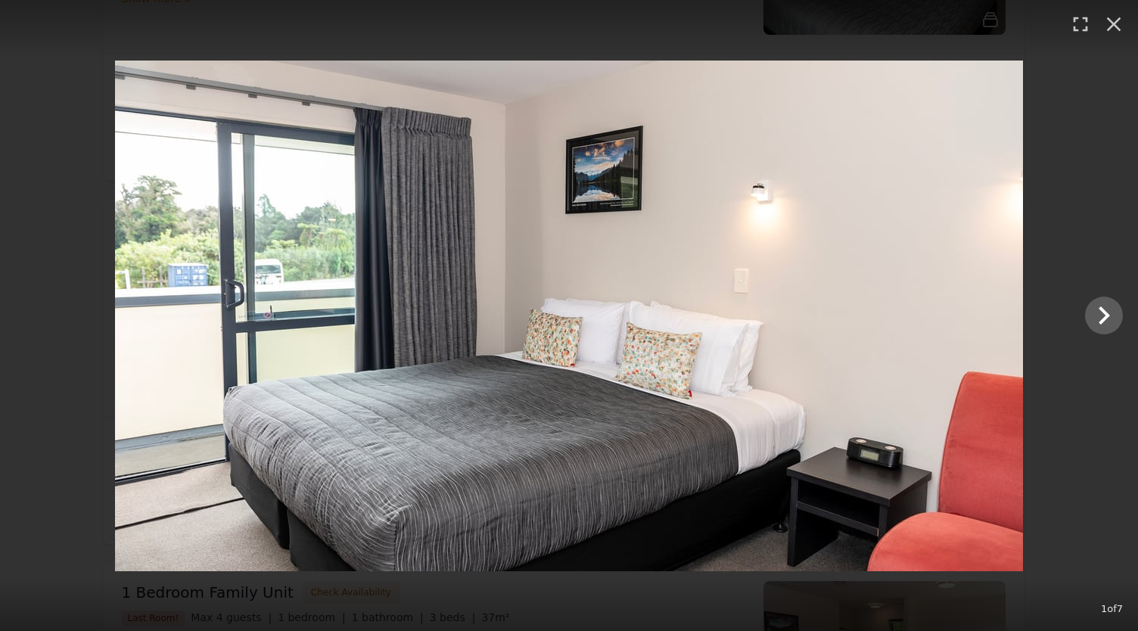
click at [990, 320] on img at bounding box center [569, 316] width 908 height 511
click at [1105, 328] on icon "Show slide 2 of 7" at bounding box center [1104, 315] width 36 height 36
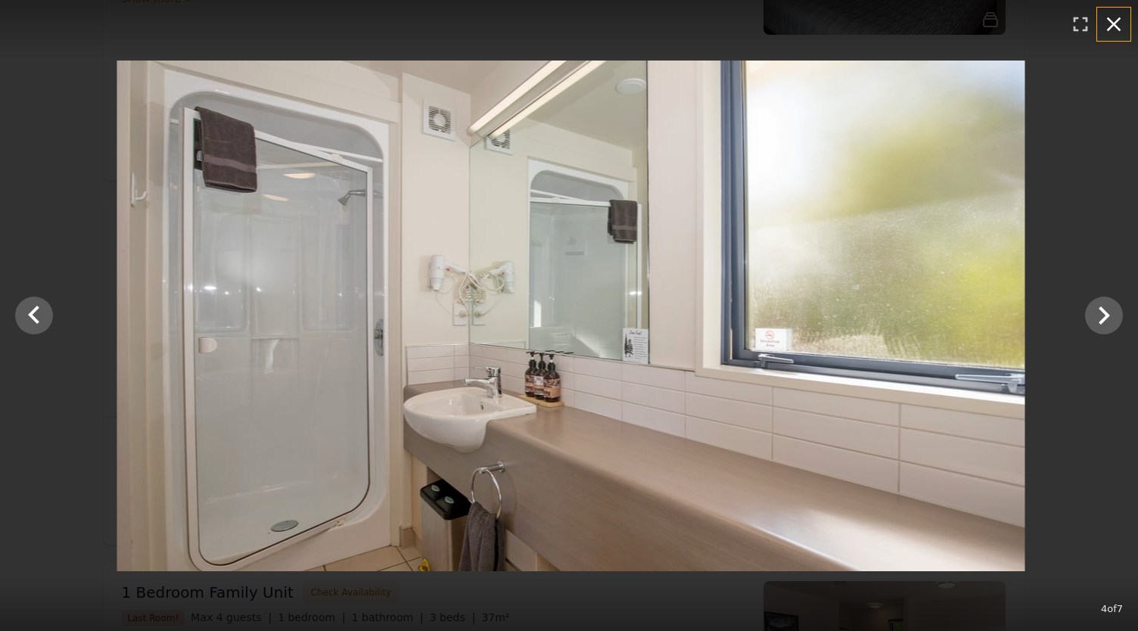
click at [1105, 30] on icon "button" at bounding box center [1114, 24] width 24 height 24
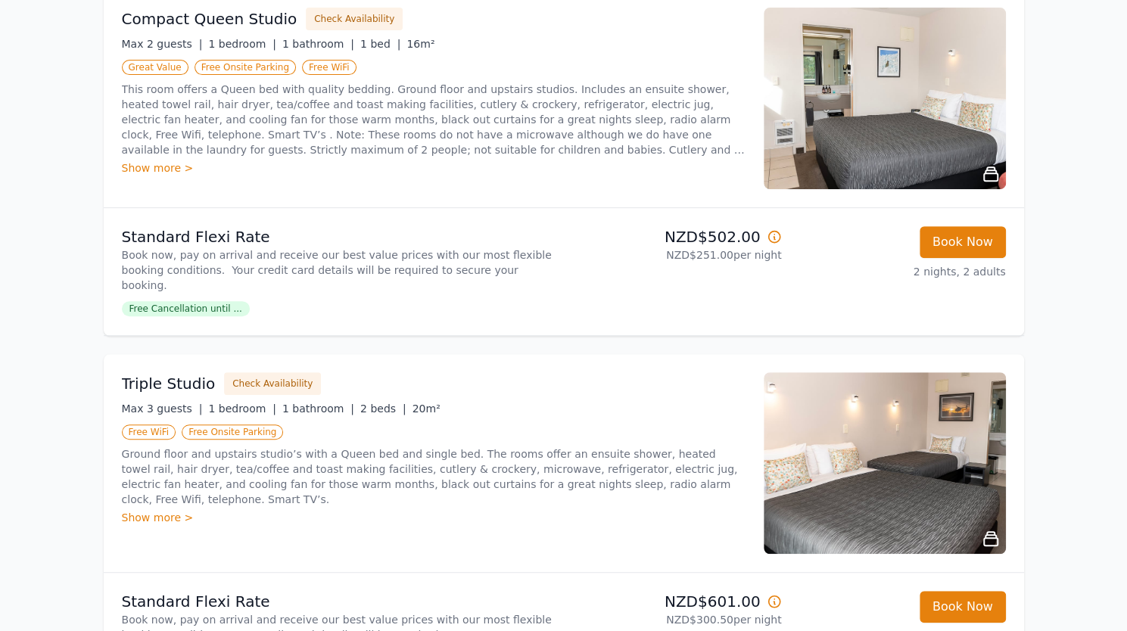
scroll to position [266, 0]
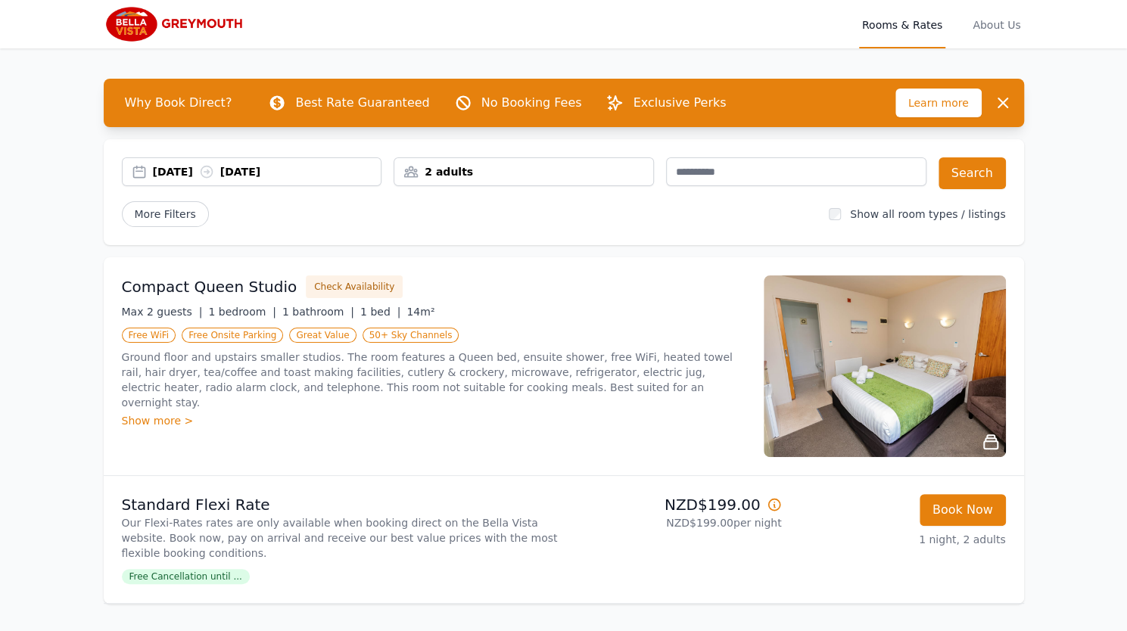
click at [915, 434] on img at bounding box center [884, 366] width 242 height 182
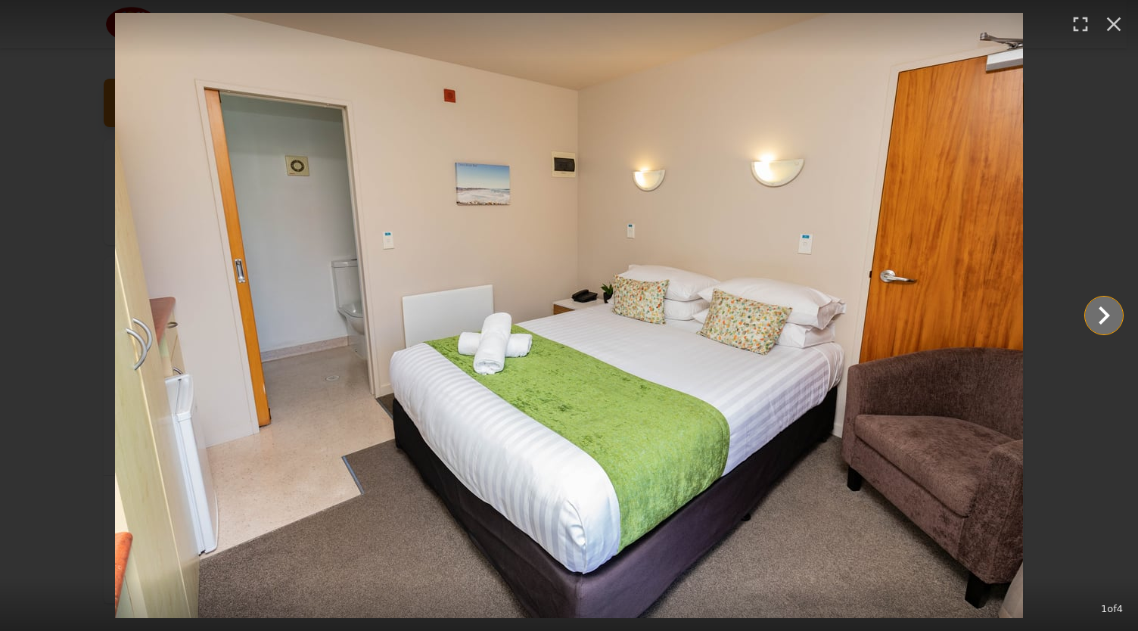
click at [1093, 312] on icon "Show slide 2 of 4" at bounding box center [1104, 315] width 36 height 36
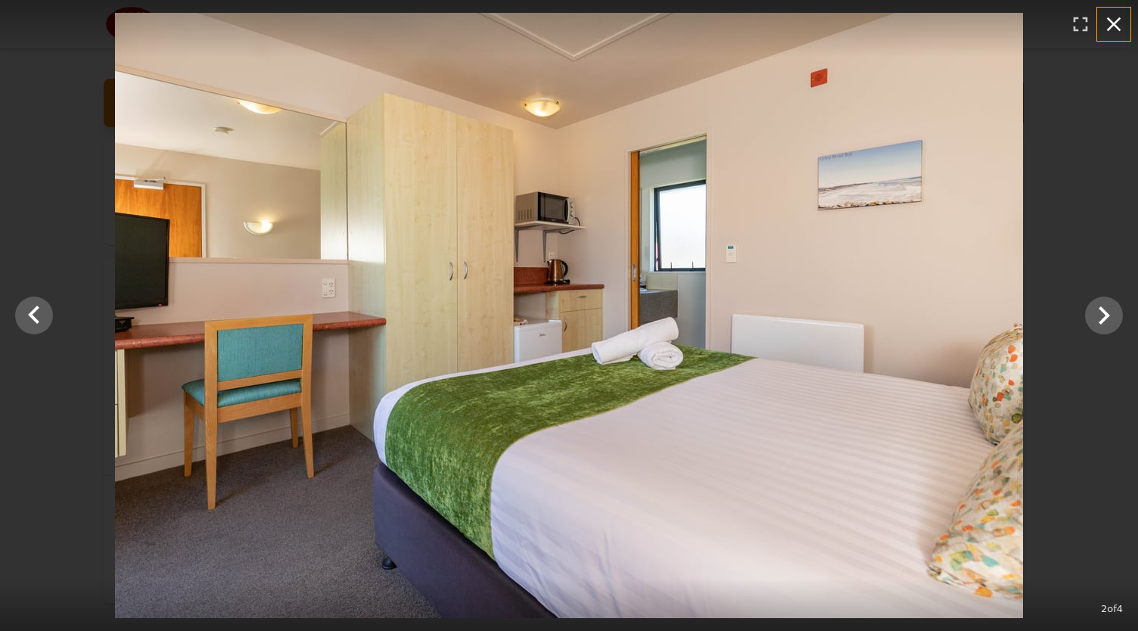
click at [1113, 27] on icon "button" at bounding box center [1114, 24] width 24 height 24
